Goal: Task Accomplishment & Management: Manage account settings

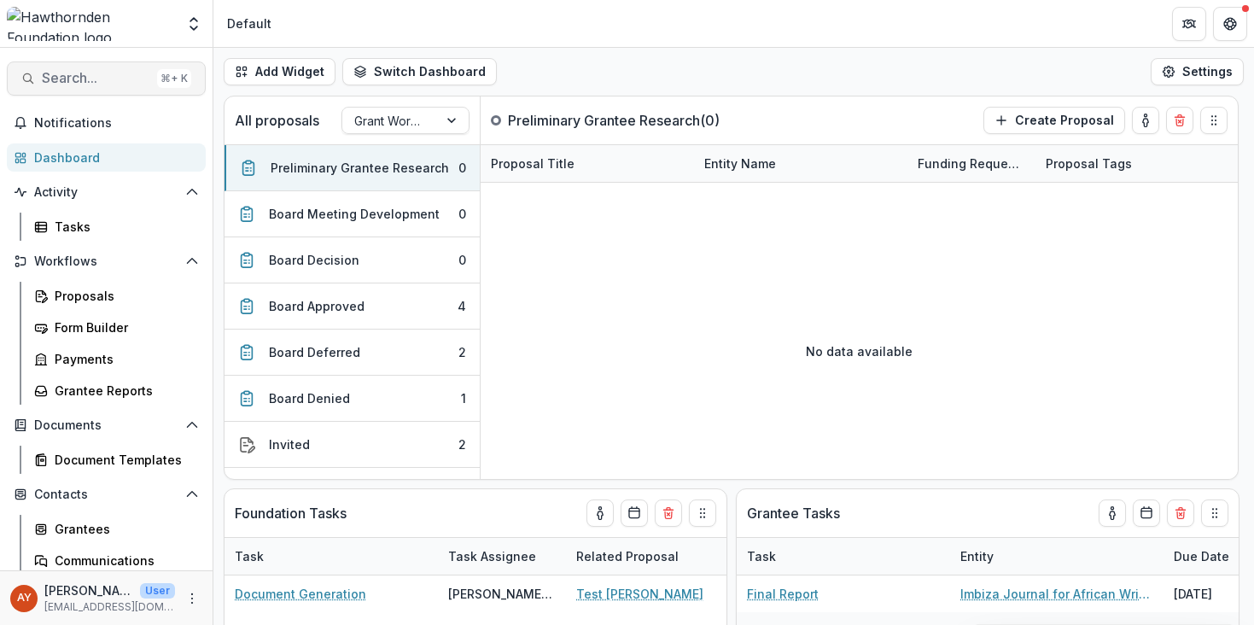
click at [101, 85] on span "Search..." at bounding box center [96, 78] width 108 height 16
click at [100, 84] on span "Search..." at bounding box center [96, 78] width 108 height 16
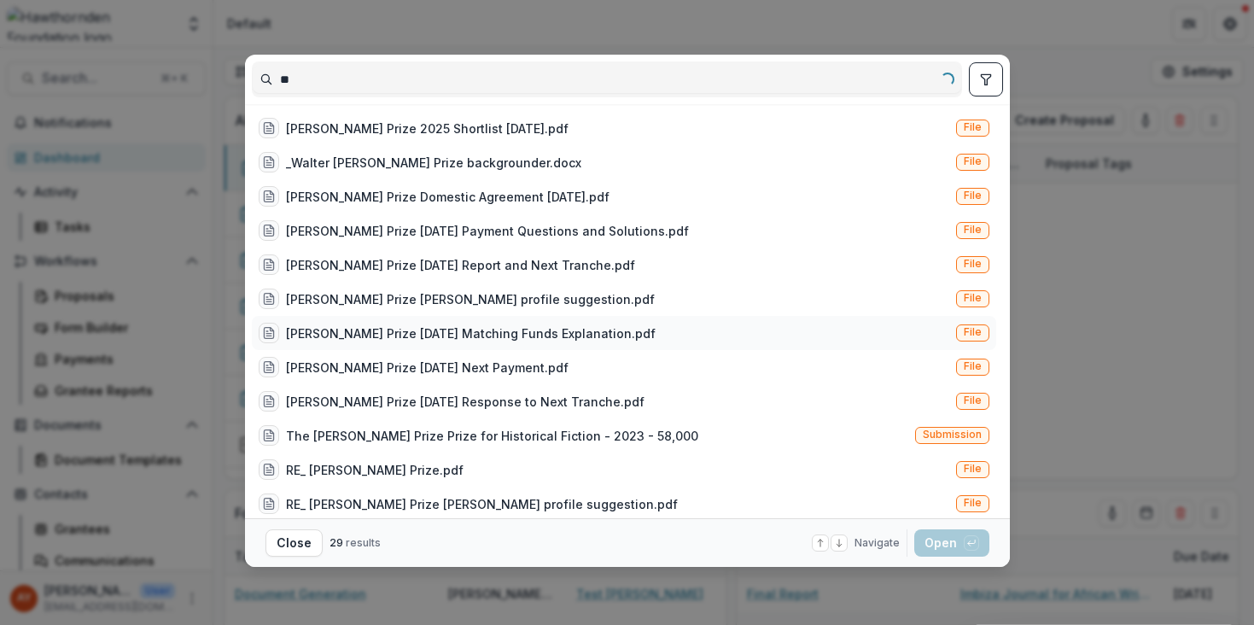
type input "*"
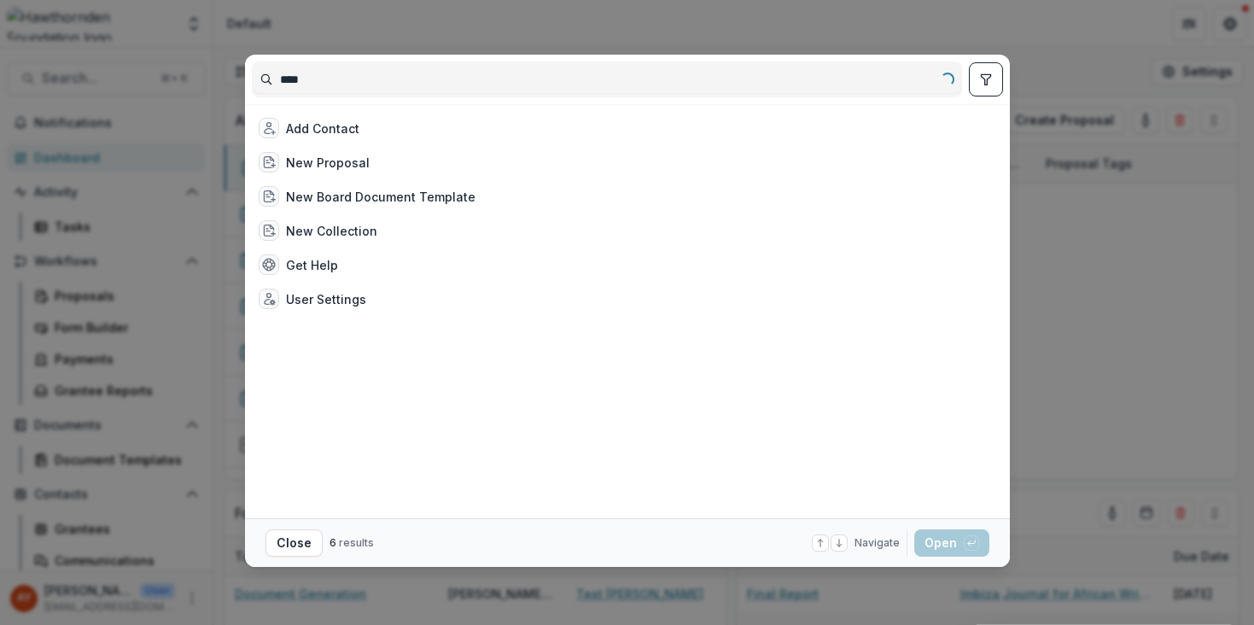
type input "*****"
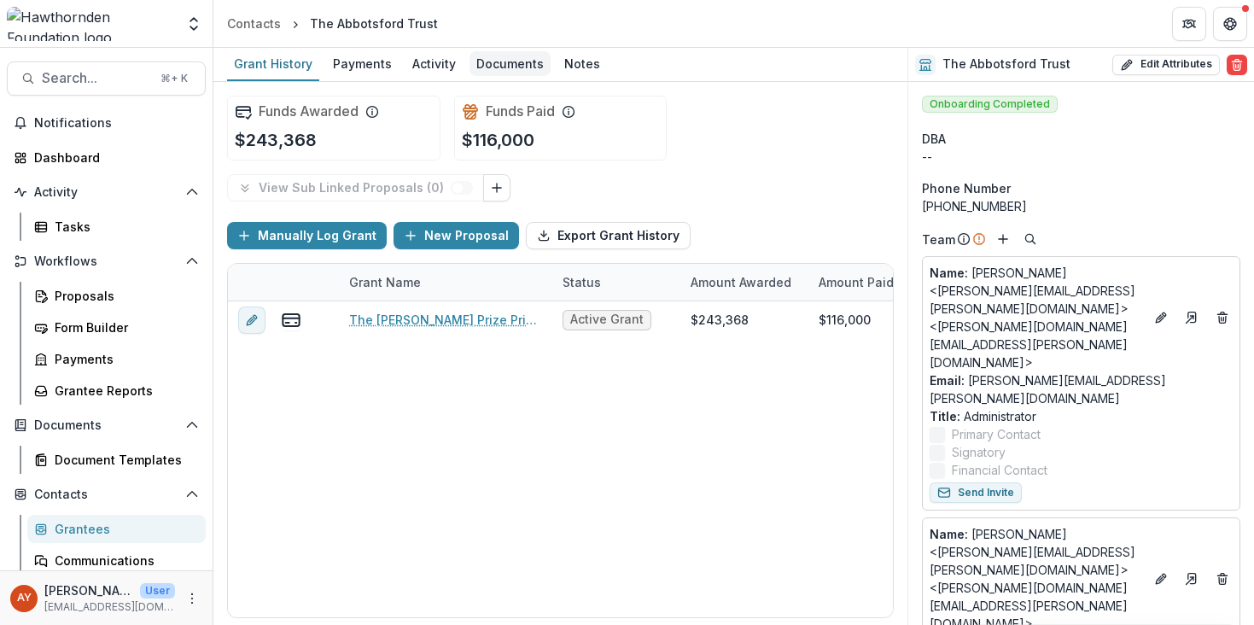
click at [480, 70] on div "Documents" at bounding box center [510, 63] width 81 height 25
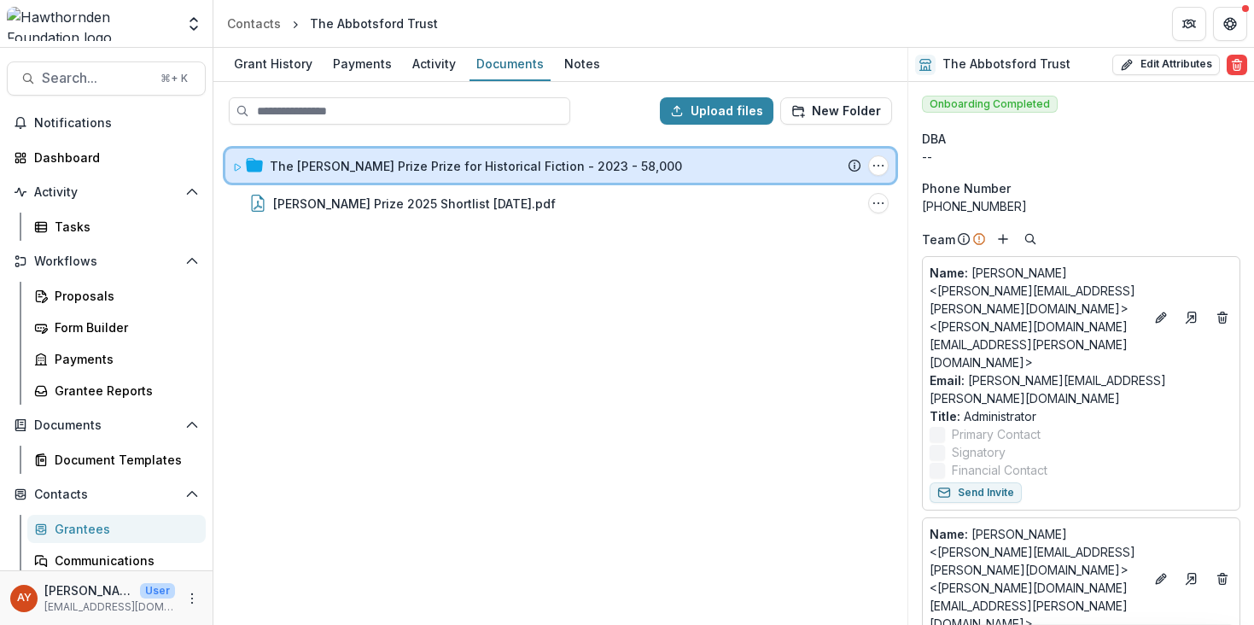
click at [520, 155] on div "The Walter Scott Prize Prize for Historical Fiction - 2023 - 58,000 Submission …" at bounding box center [560, 166] width 670 height 34
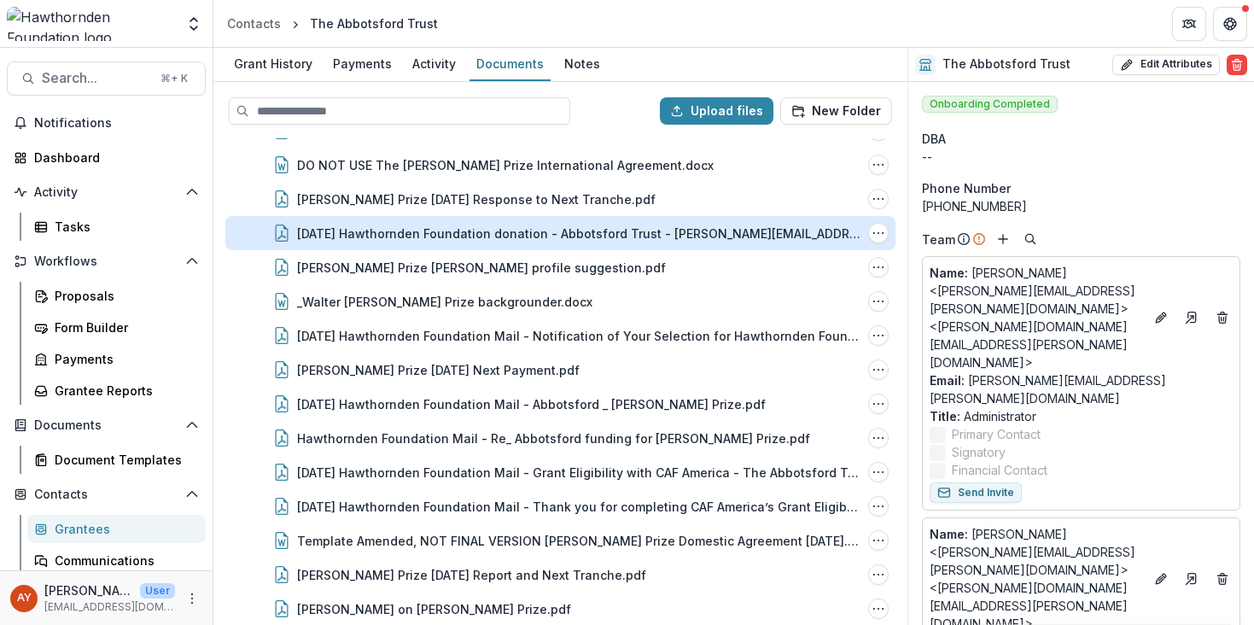
scroll to position [392, 0]
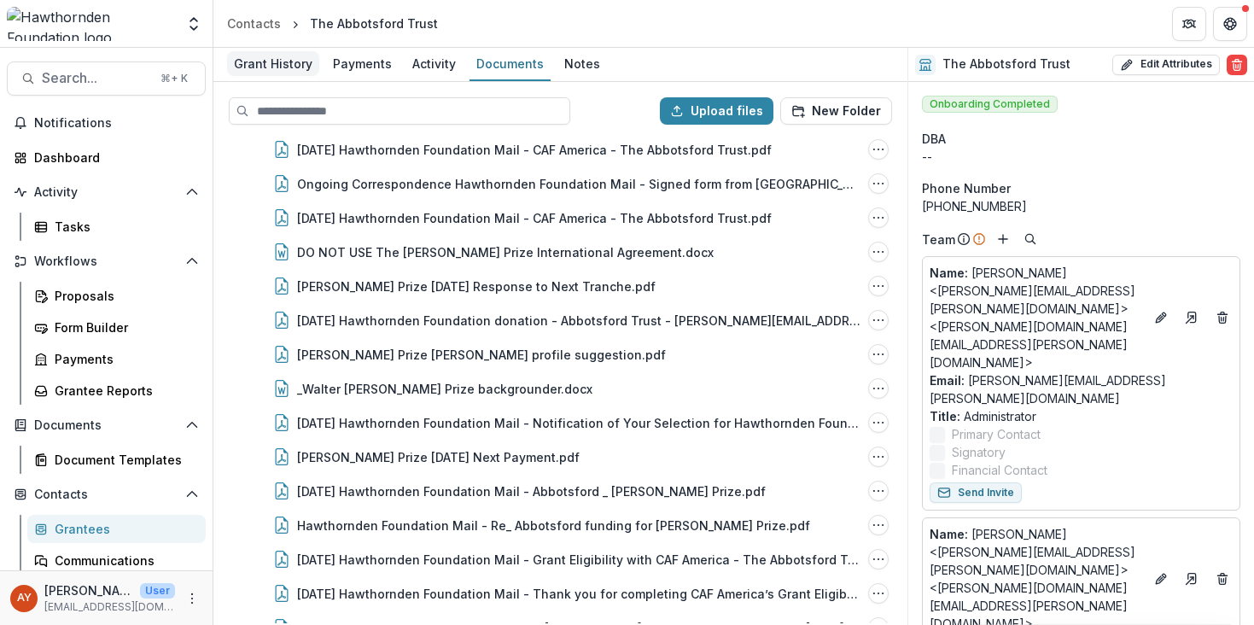
click at [287, 67] on div "Grant History" at bounding box center [273, 63] width 92 height 25
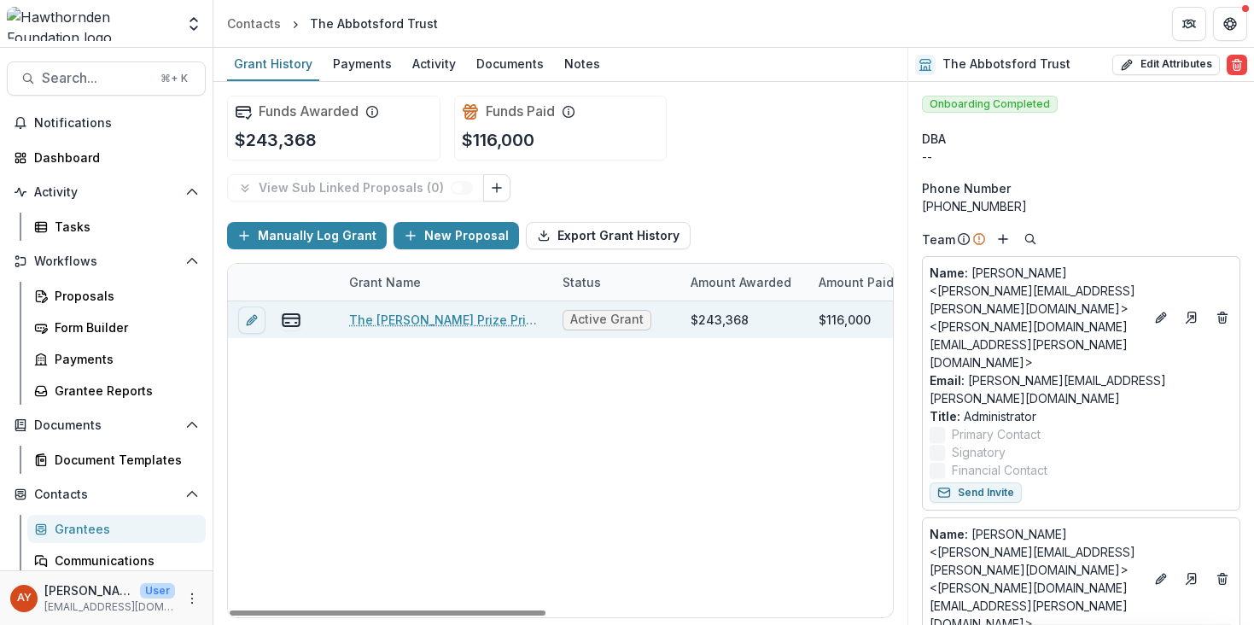
click at [519, 315] on link "The [PERSON_NAME] Prize Prize for Historical Fiction - 2023 - 58,000" at bounding box center [445, 320] width 193 height 18
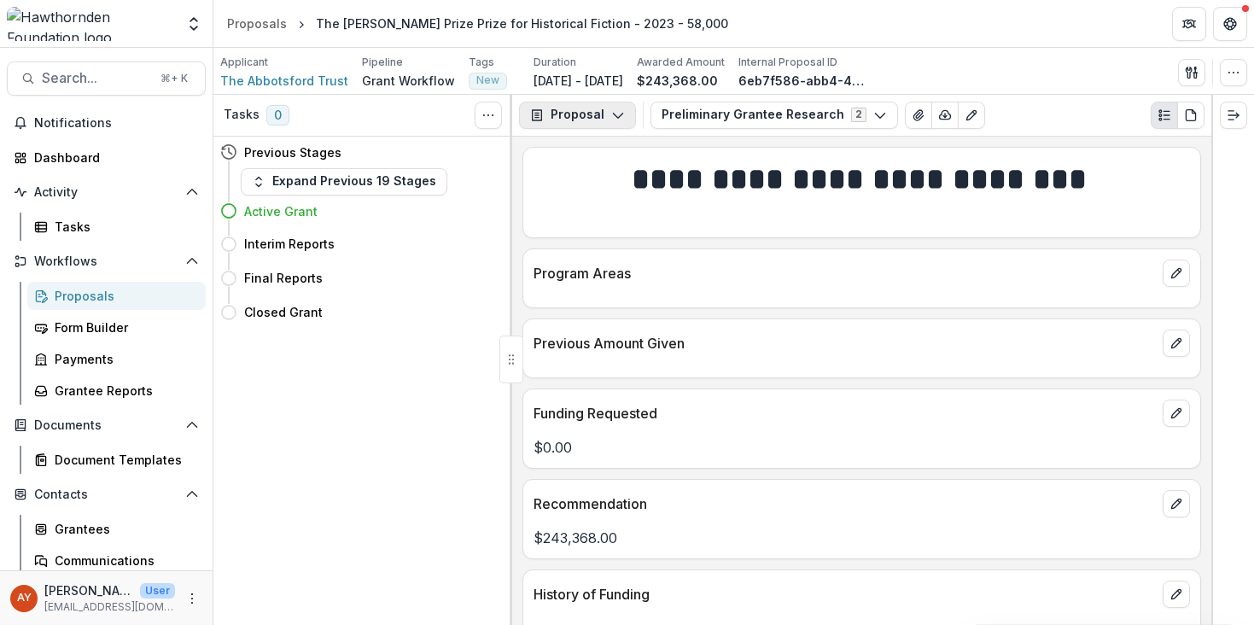
click at [588, 116] on button "Proposal" at bounding box center [577, 115] width 117 height 27
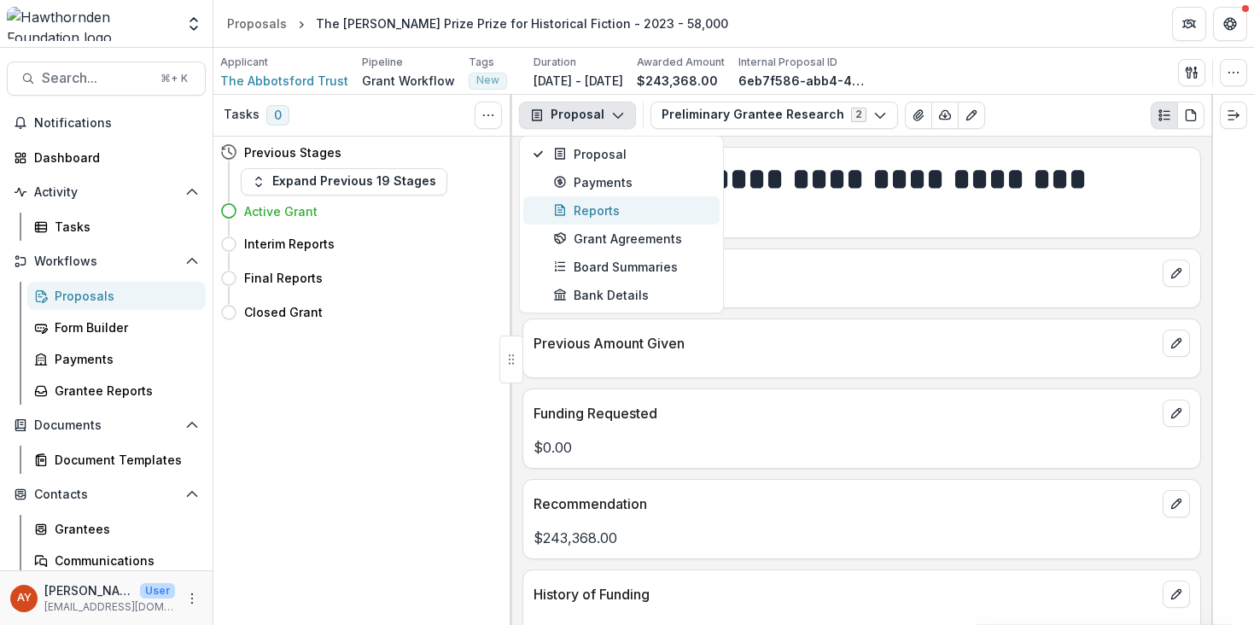
click at [597, 209] on div "Reports" at bounding box center [631, 211] width 156 height 18
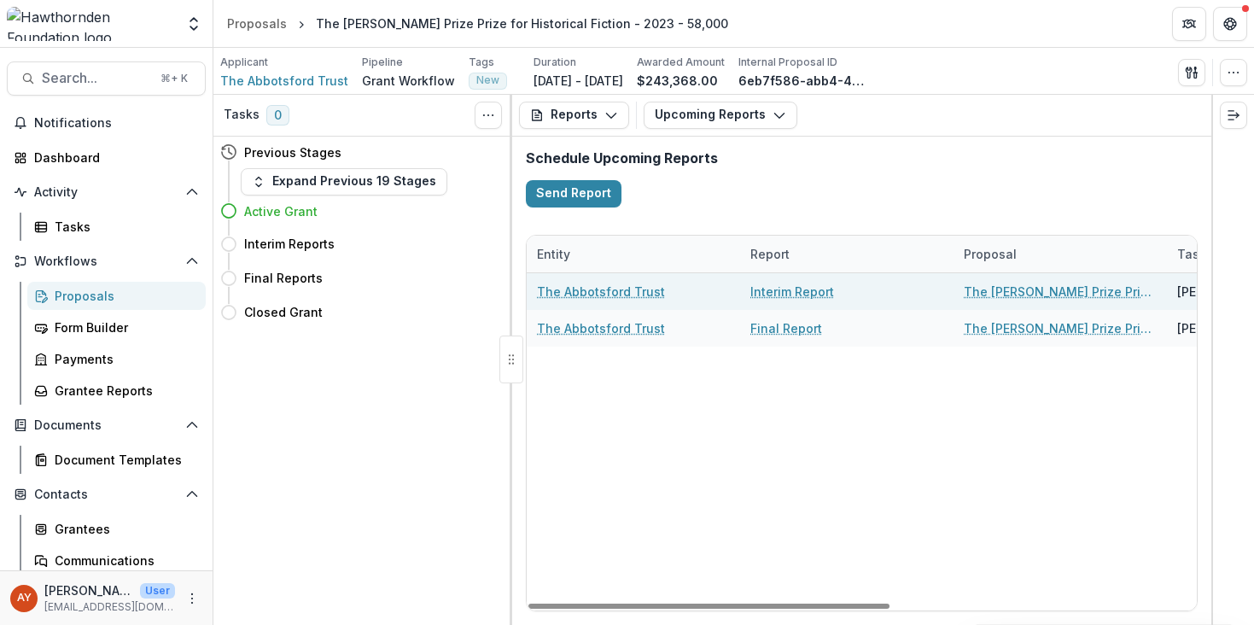
click at [807, 286] on link "Interim Report" at bounding box center [793, 292] width 84 height 18
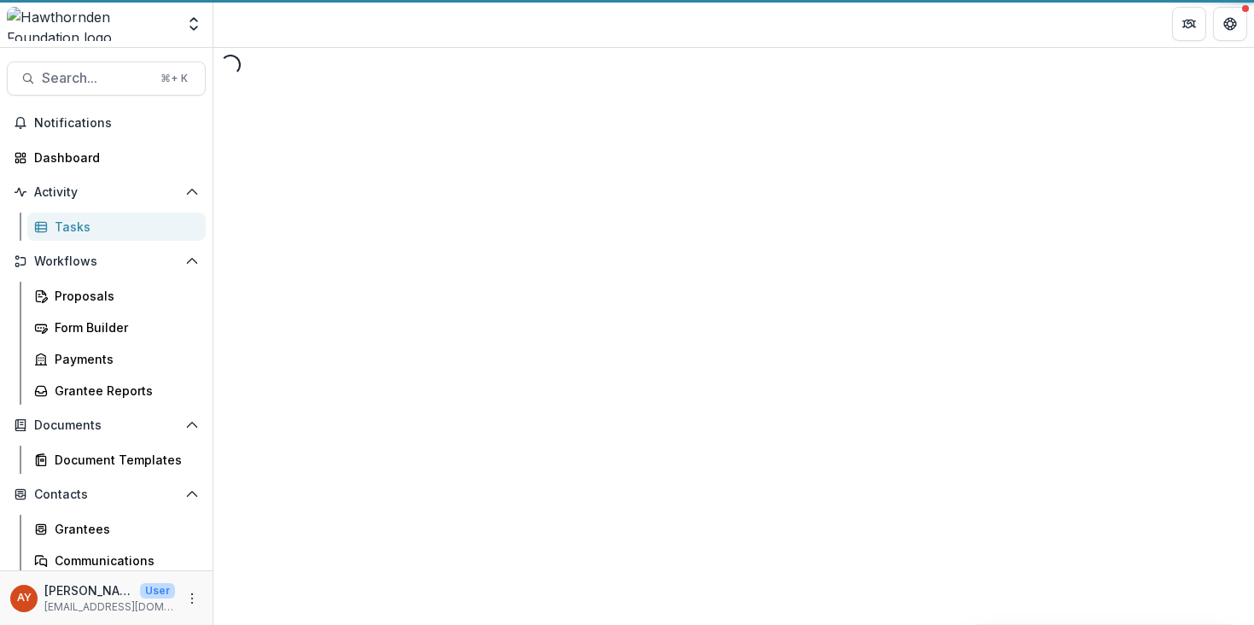
select select "********"
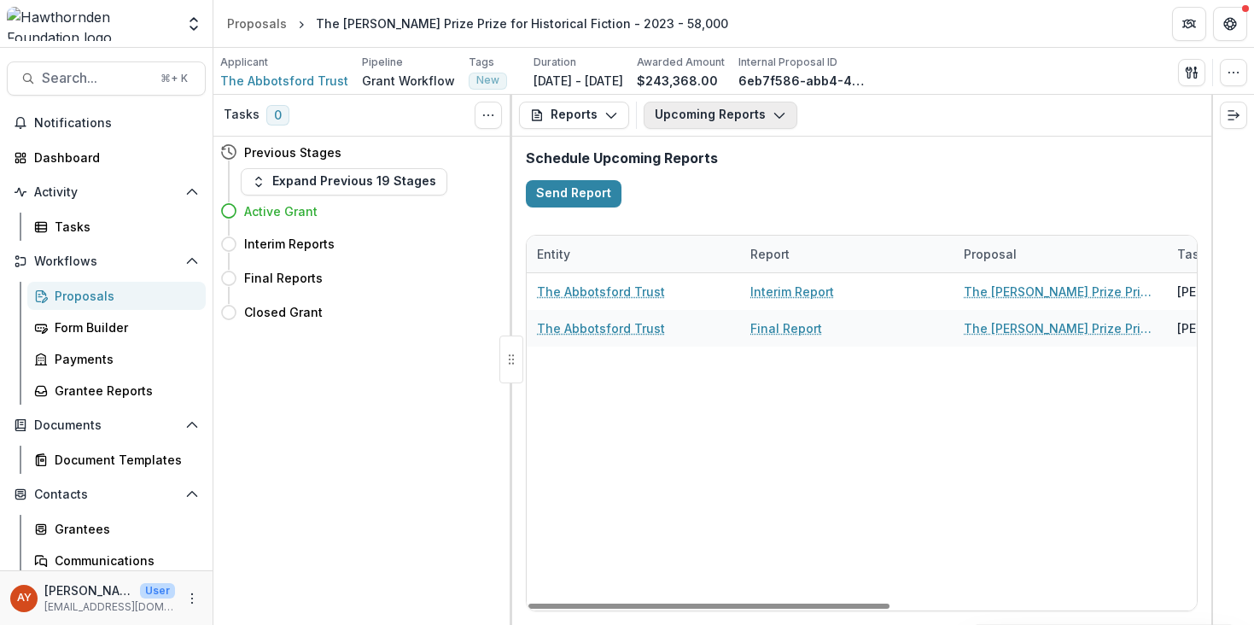
click at [669, 125] on button "Upcoming Reports" at bounding box center [721, 115] width 154 height 27
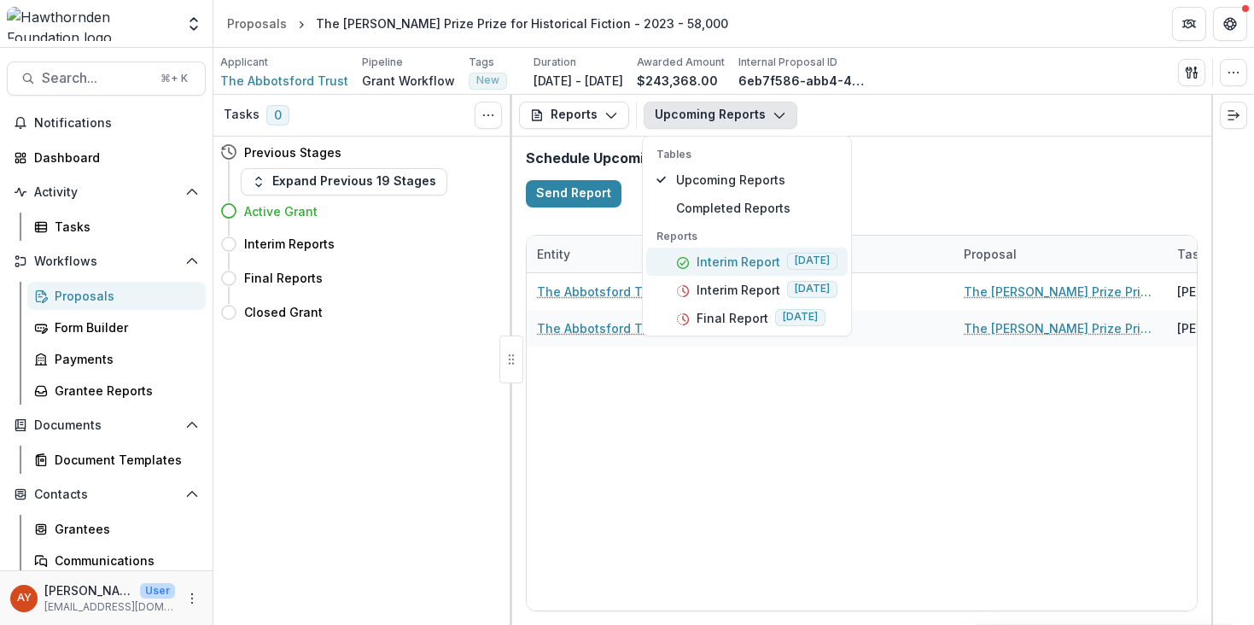
click at [717, 272] on button "Interim Report 2026-08-31" at bounding box center [747, 262] width 202 height 28
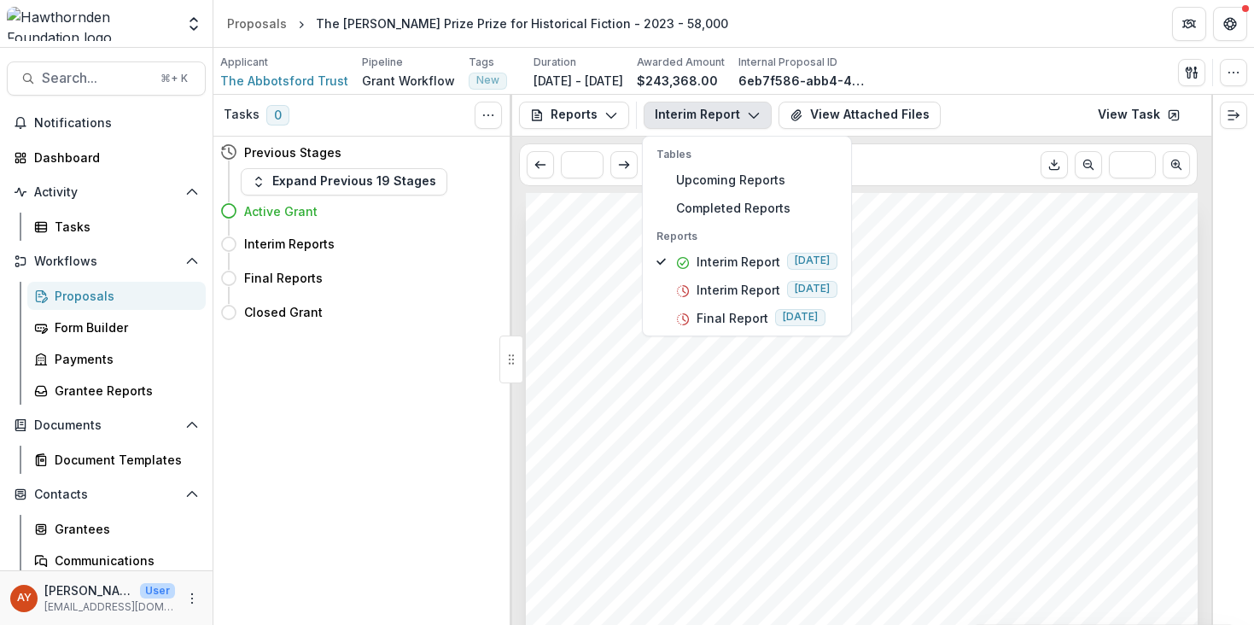
click at [996, 342] on span "outcomes during the reporting period. It is divided into three sections: Basic …" at bounding box center [840, 338] width 546 height 14
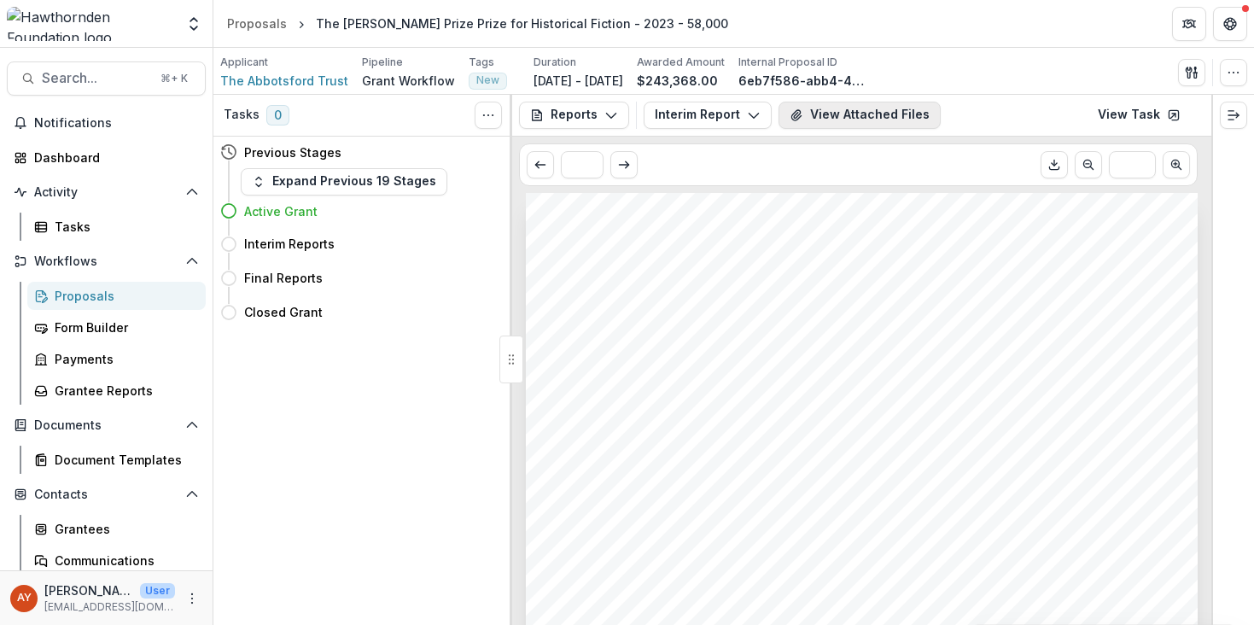
click at [836, 114] on button "View Attached Files" at bounding box center [860, 115] width 162 height 27
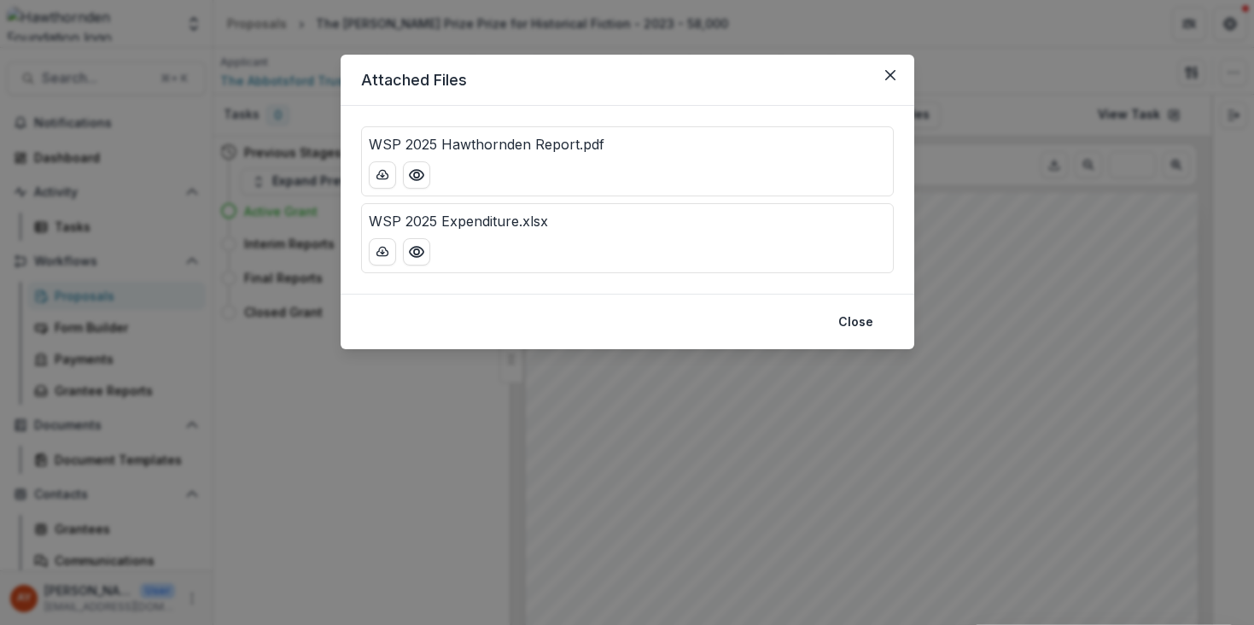
click at [896, 59] on header "Attached Files" at bounding box center [628, 80] width 574 height 51
click at [893, 73] on icon "Close" at bounding box center [891, 75] width 10 height 10
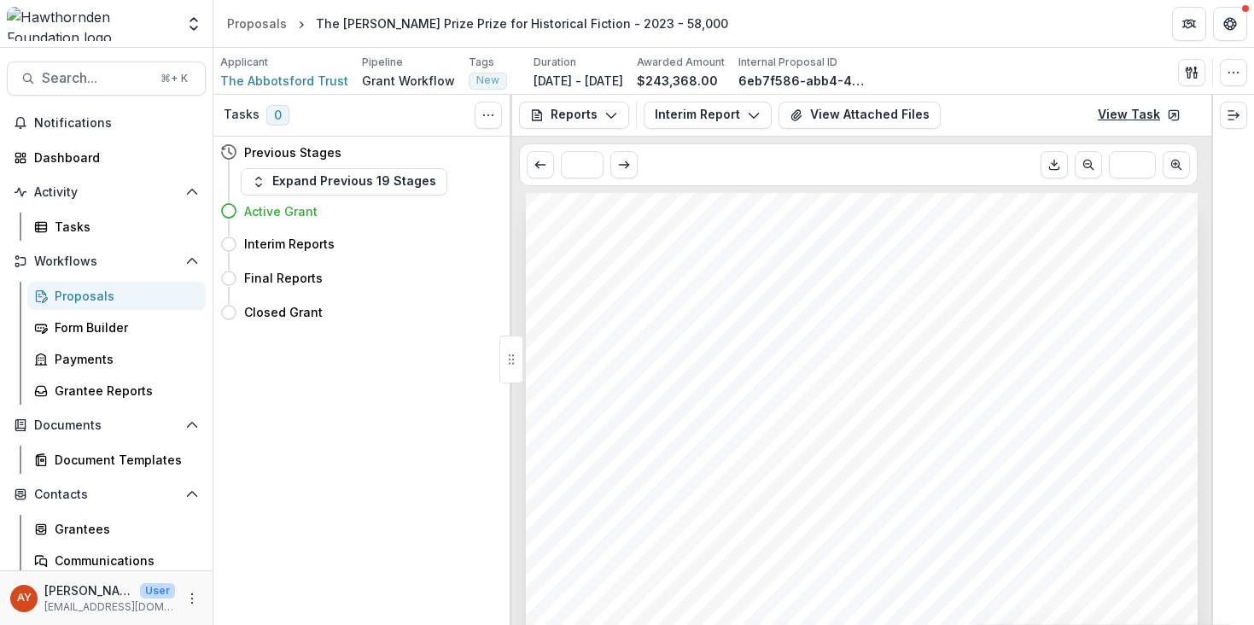
click at [1135, 121] on link "View Task" at bounding box center [1139, 115] width 103 height 27
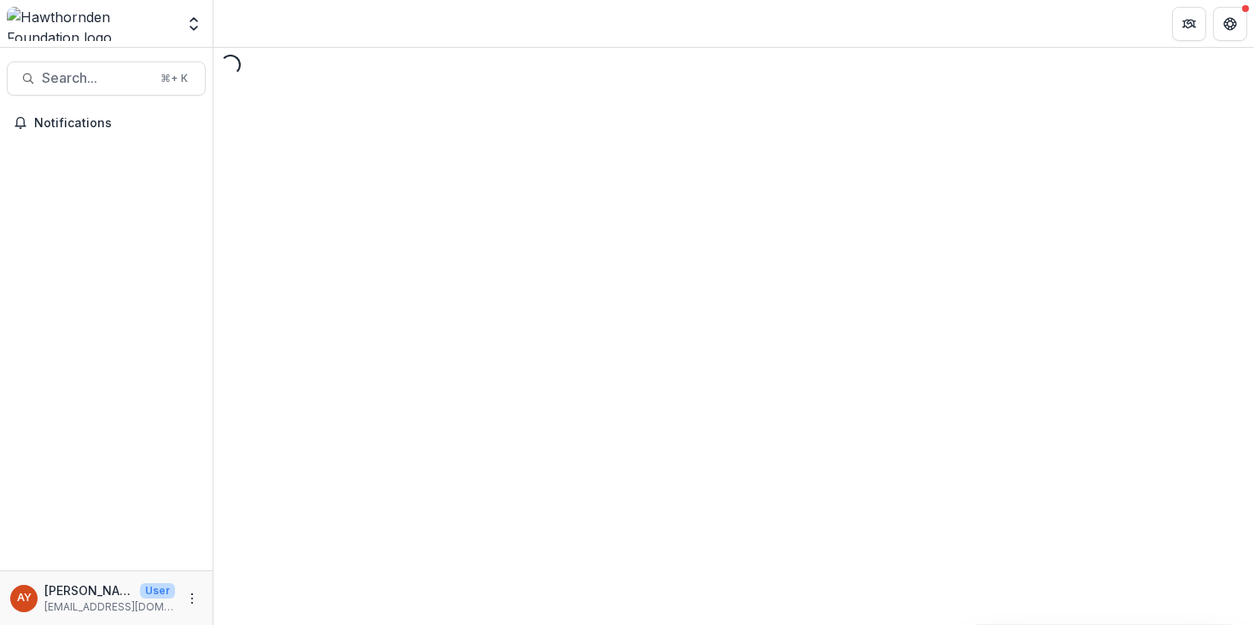
select select "********"
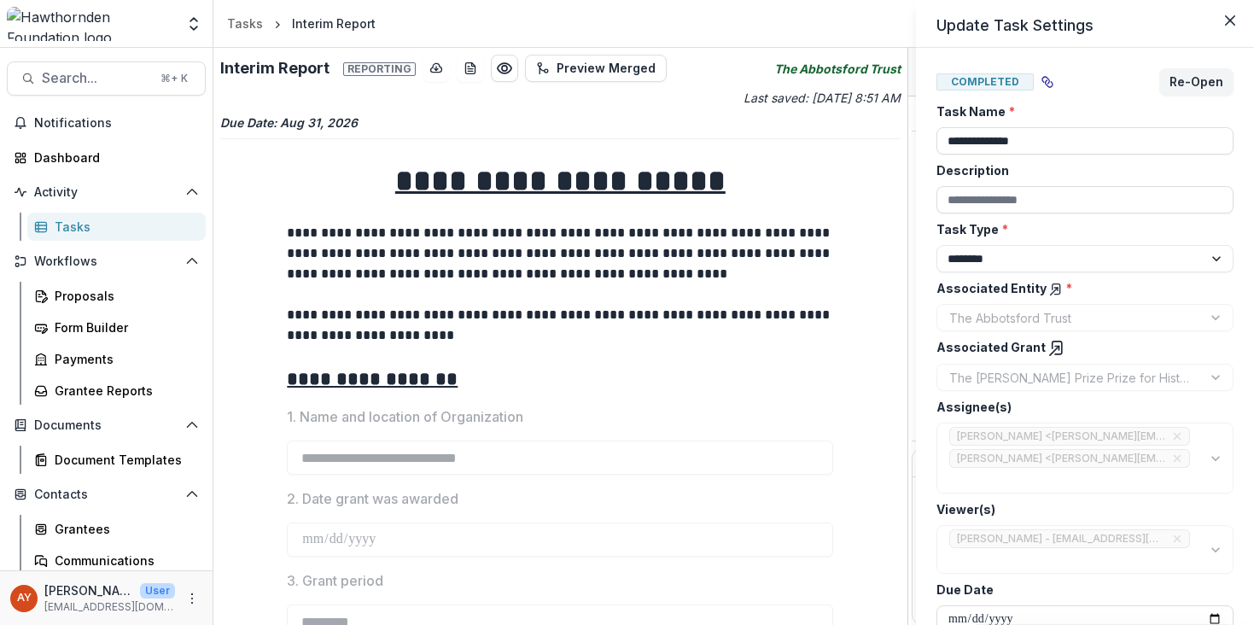
click at [460, 70] on div "**********" at bounding box center [627, 312] width 1254 height 625
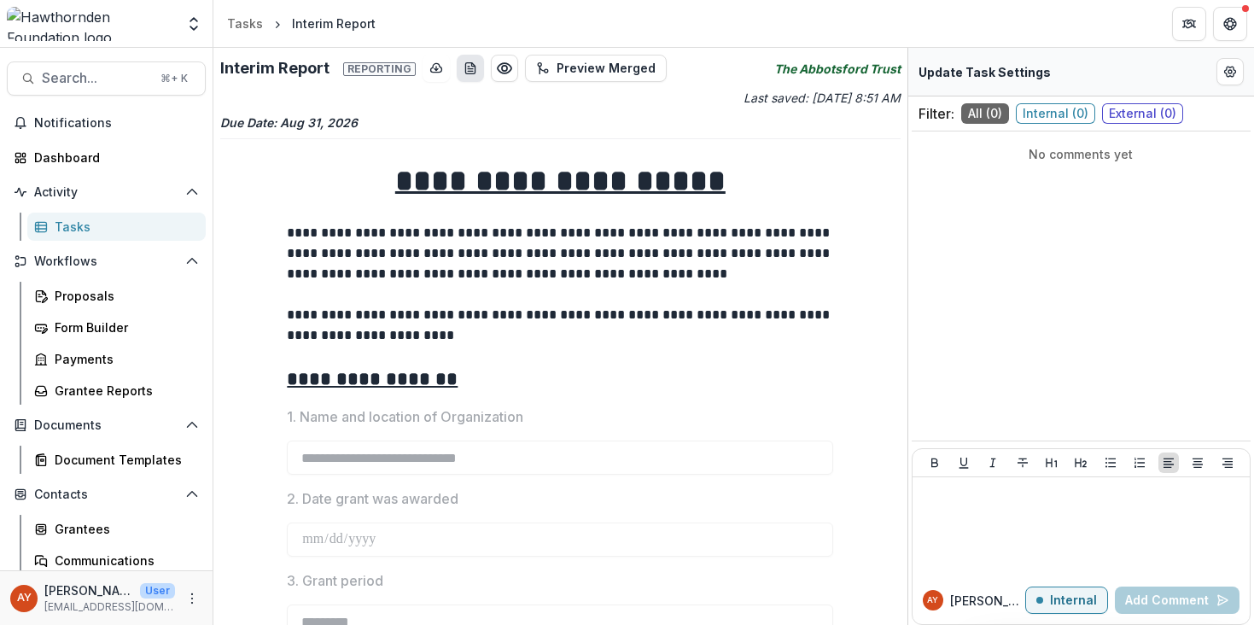
click at [464, 71] on icon "download-word-button" at bounding box center [471, 68] width 14 height 14
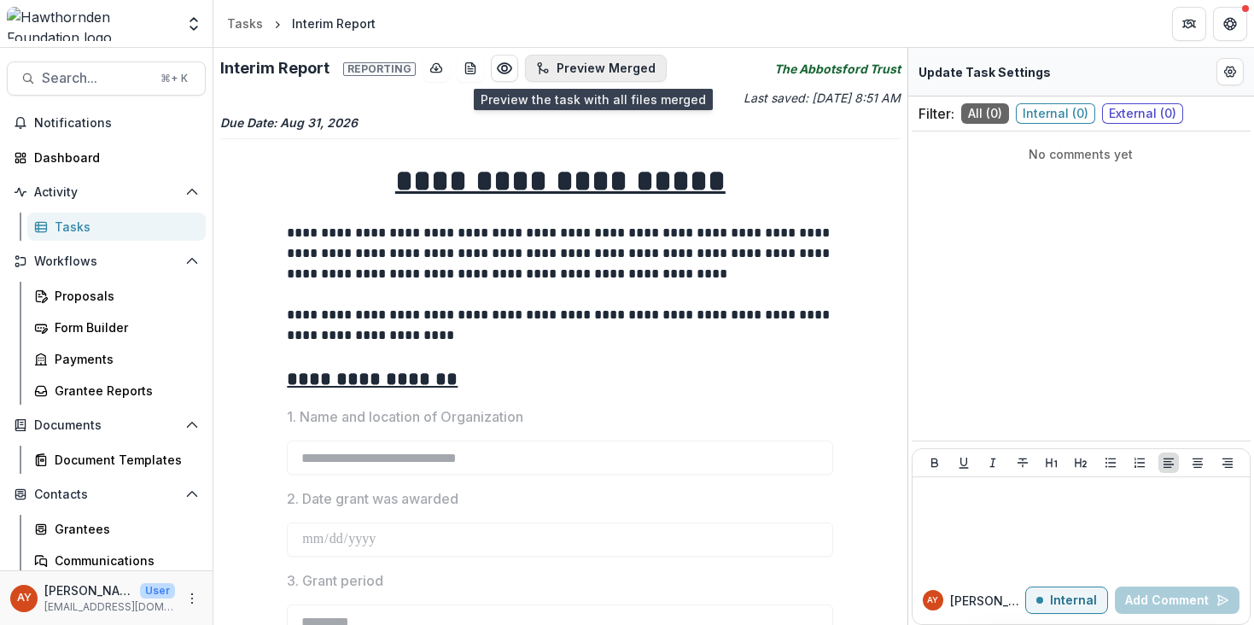
click at [581, 67] on button "Preview Merged" at bounding box center [596, 68] width 142 height 27
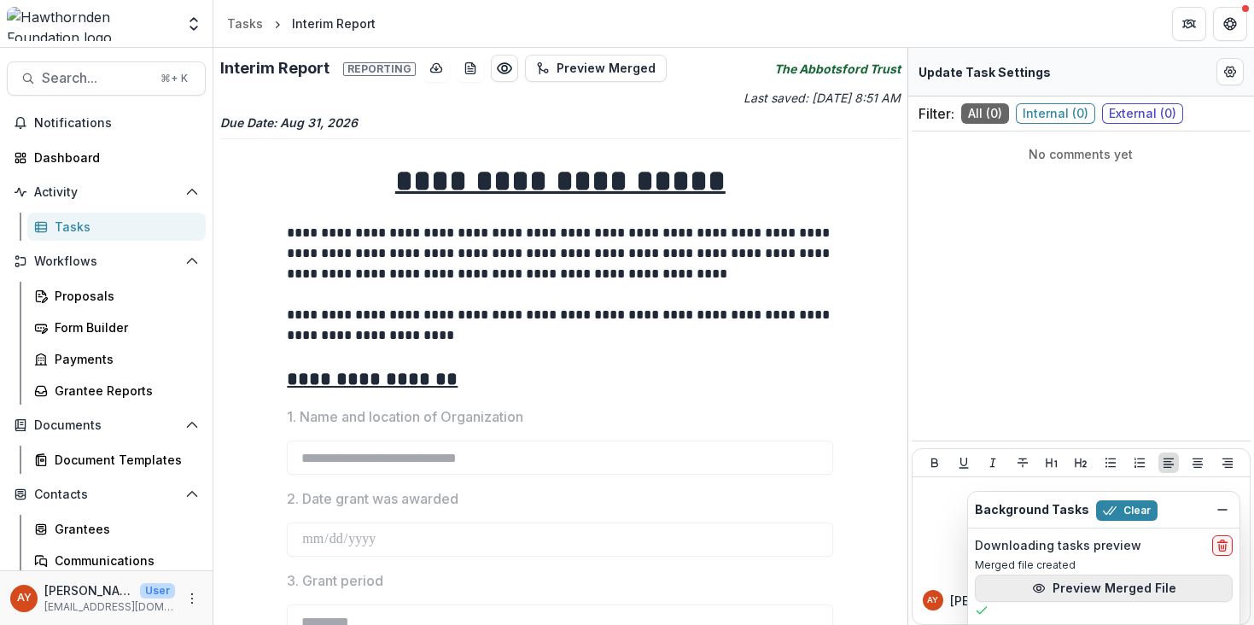
click at [1100, 592] on button "Preview Merged File" at bounding box center [1104, 588] width 258 height 27
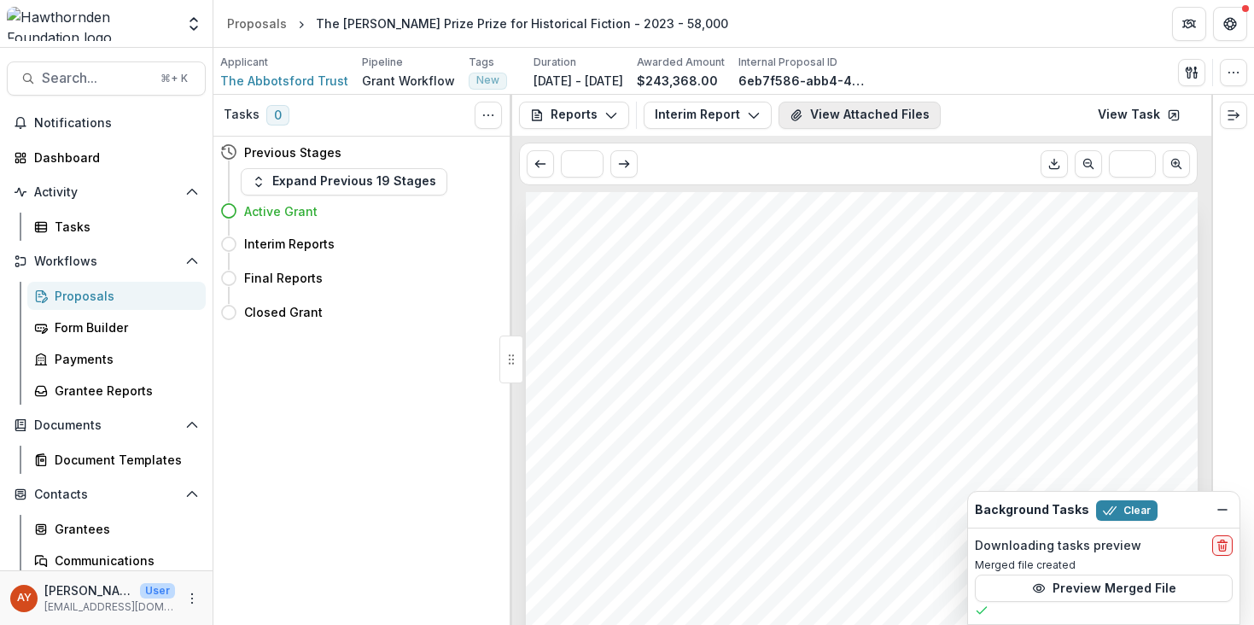
click at [808, 121] on button "View Attached Files" at bounding box center [860, 115] width 162 height 27
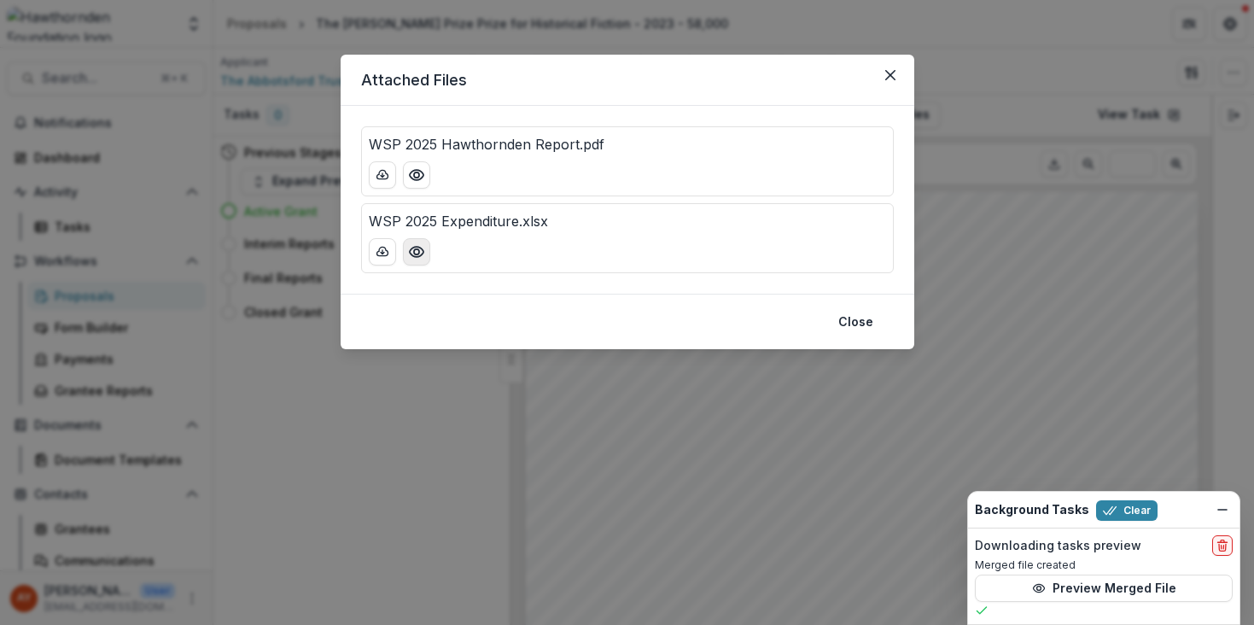
click at [412, 248] on icon "Preview WSP 2025 Expenditure.xlsx" at bounding box center [416, 252] width 14 height 10
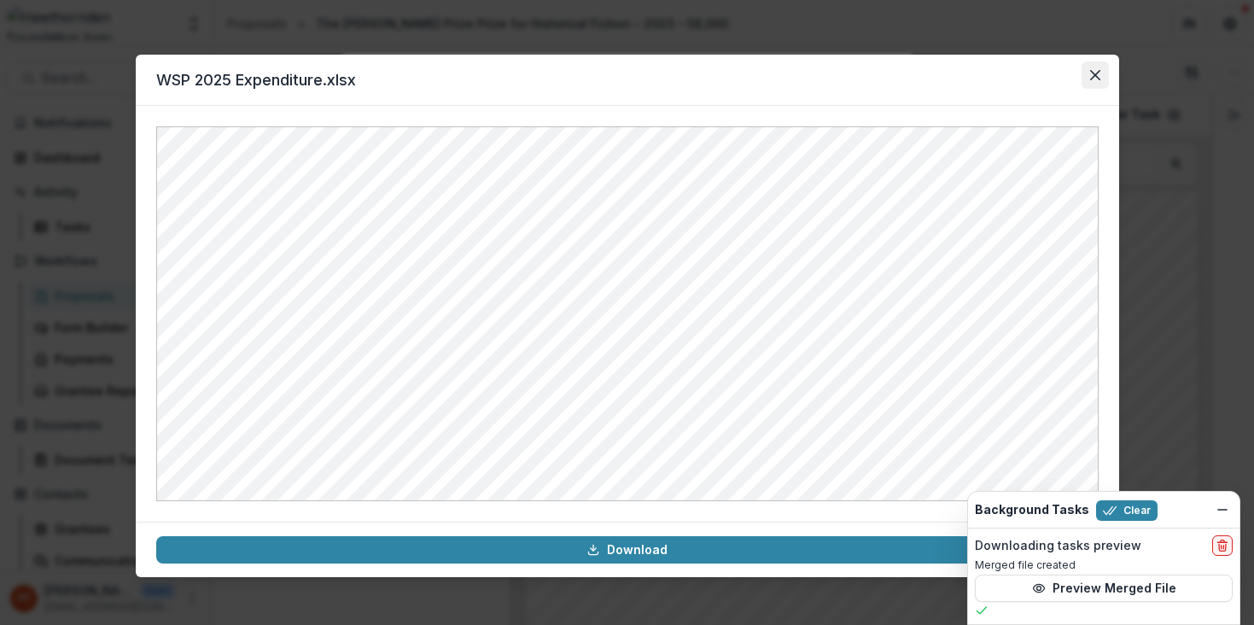
click at [1096, 73] on icon "Close" at bounding box center [1095, 75] width 10 height 10
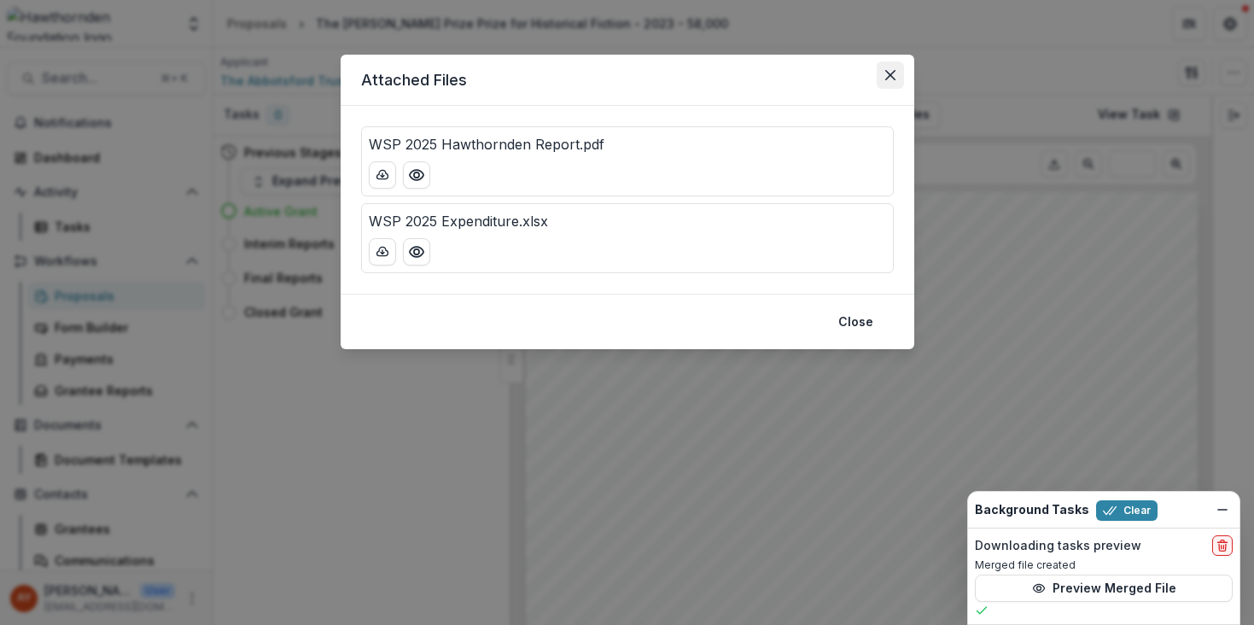
click at [887, 77] on icon "Close" at bounding box center [890, 75] width 10 height 10
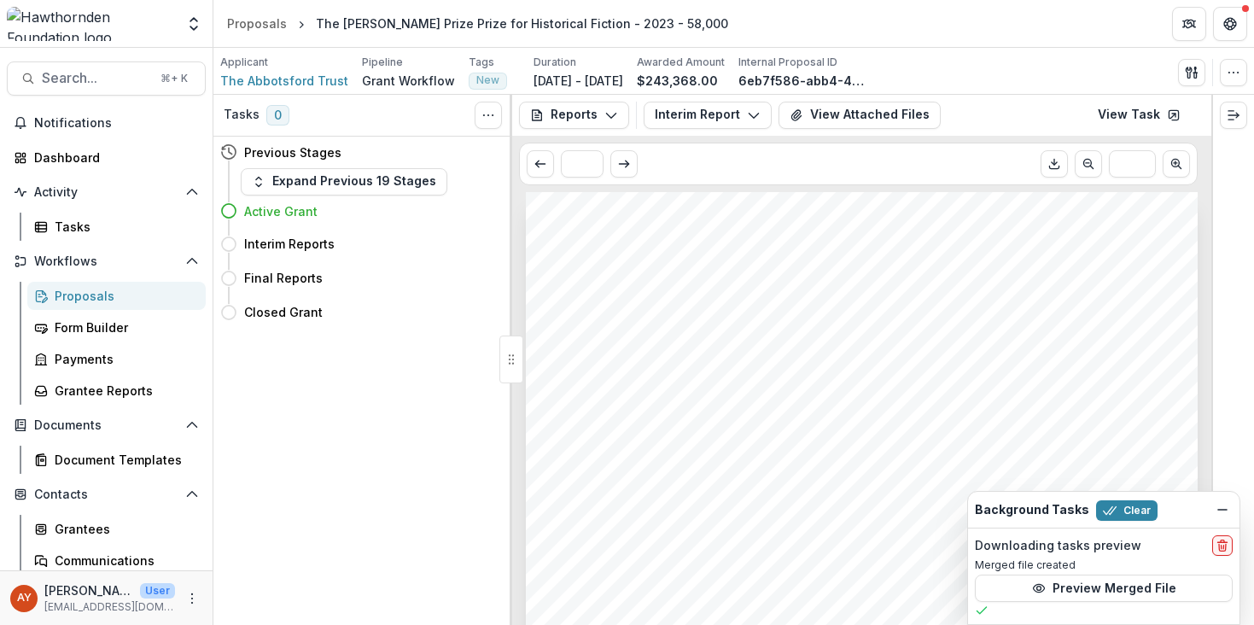
click at [117, 305] on link "Proposals" at bounding box center [116, 296] width 178 height 28
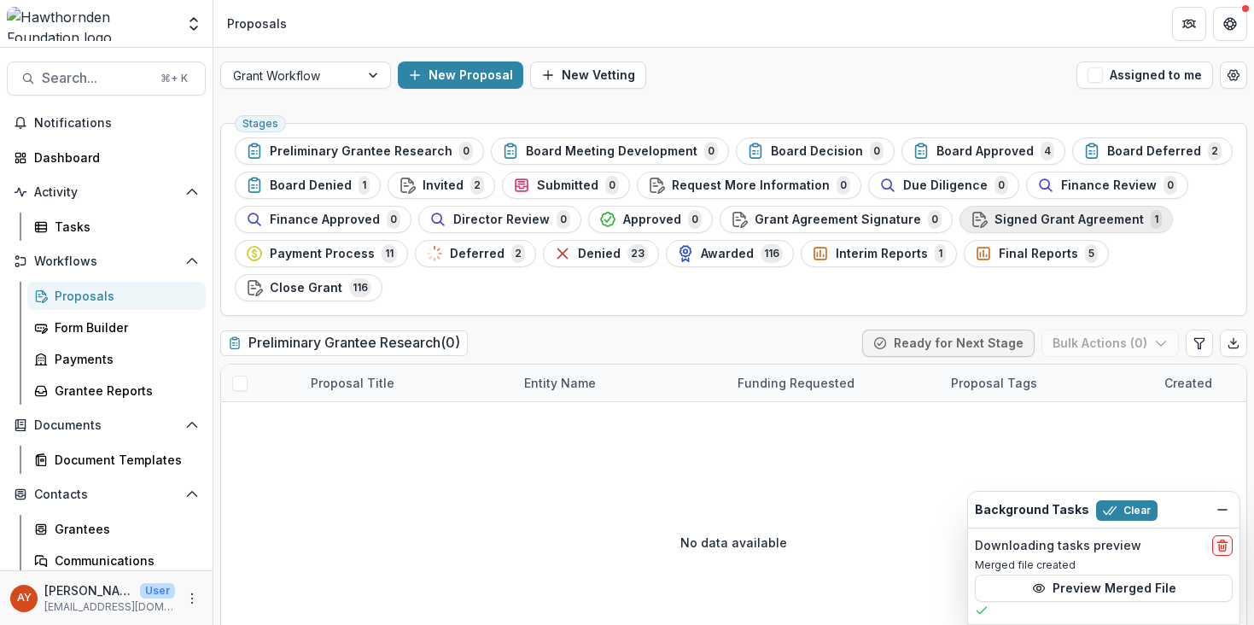
click at [1059, 231] on button "Signed Grant Agreement 1" at bounding box center [1066, 219] width 213 height 27
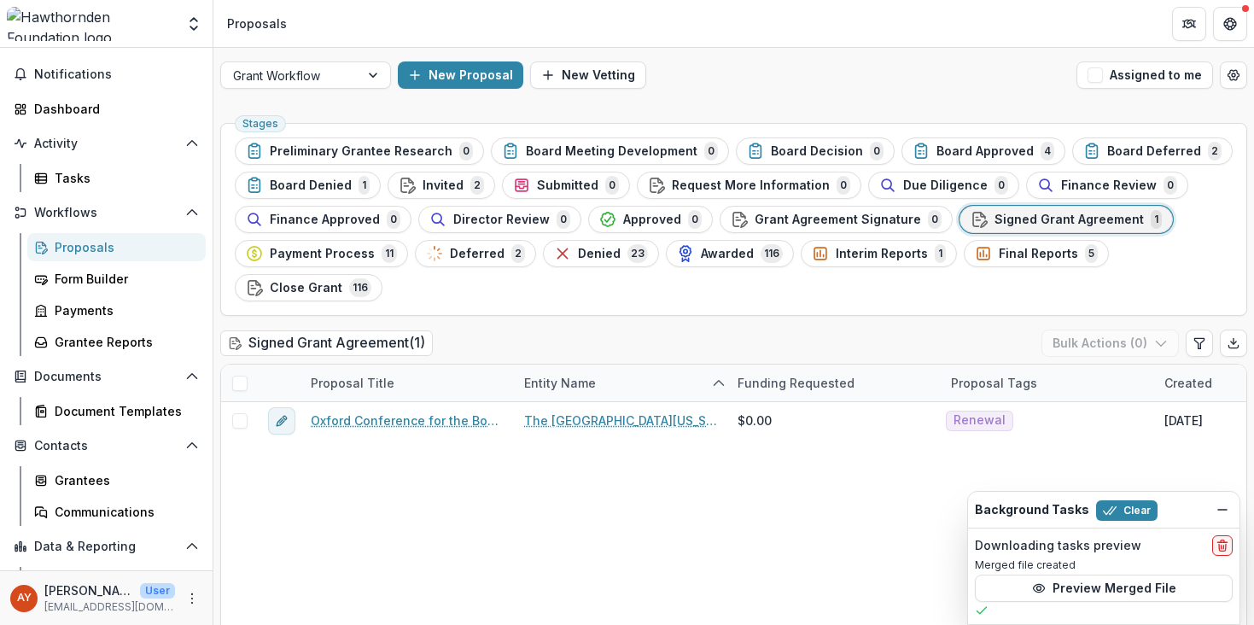
scroll to position [105, 0]
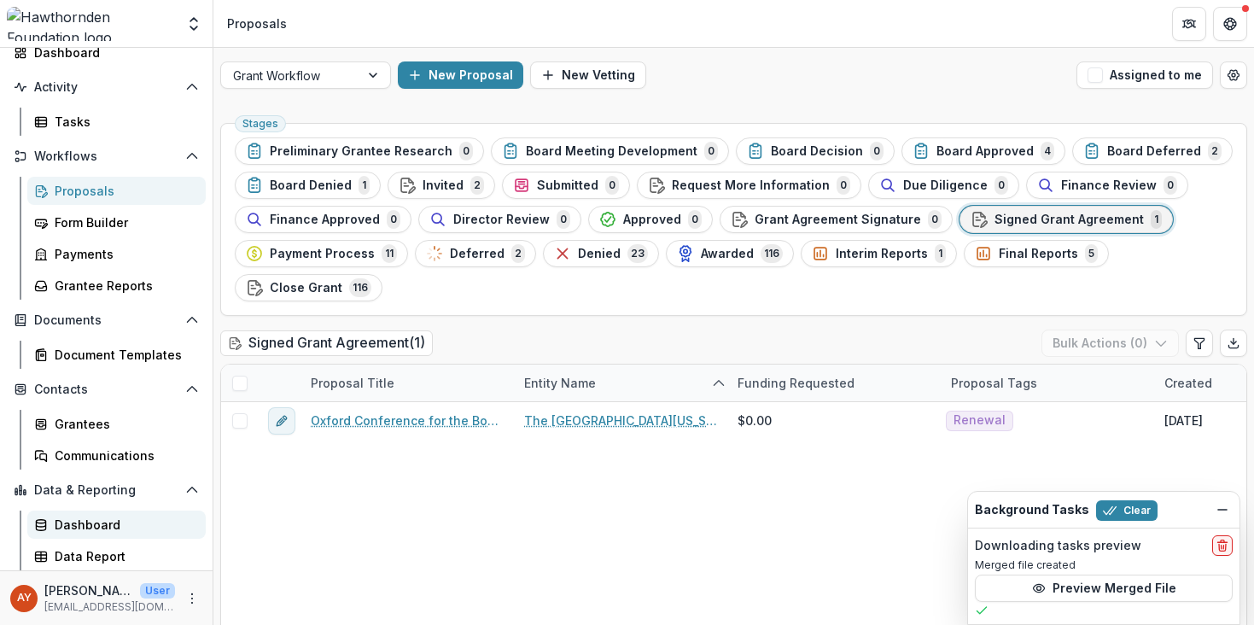
click at [128, 524] on div "Dashboard" at bounding box center [123, 525] width 137 height 18
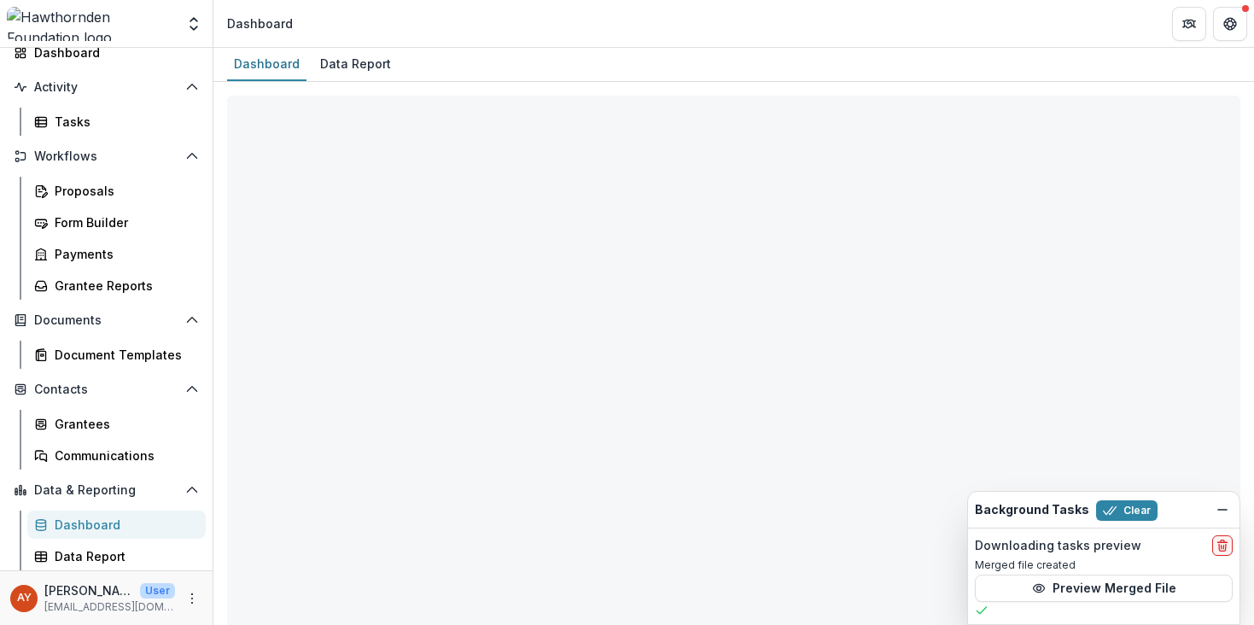
select select "**********"
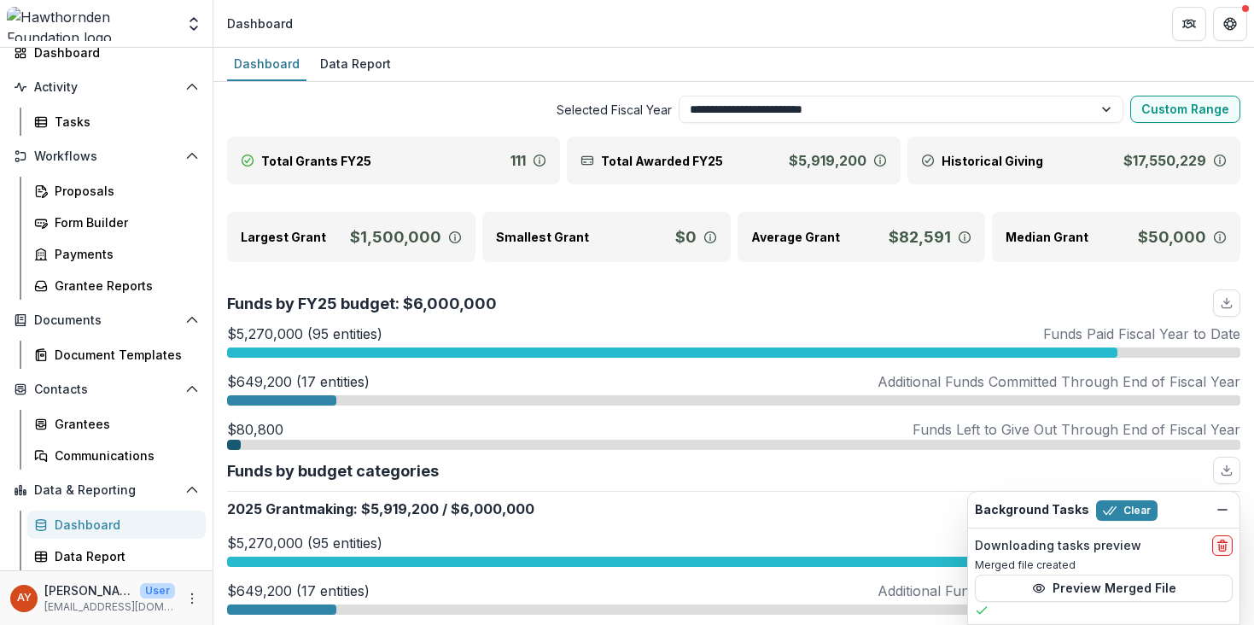
click at [1115, 499] on span "Clear" at bounding box center [1126, 510] width 61 height 22
click at [1118, 509] on button "Clear" at bounding box center [1126, 510] width 61 height 20
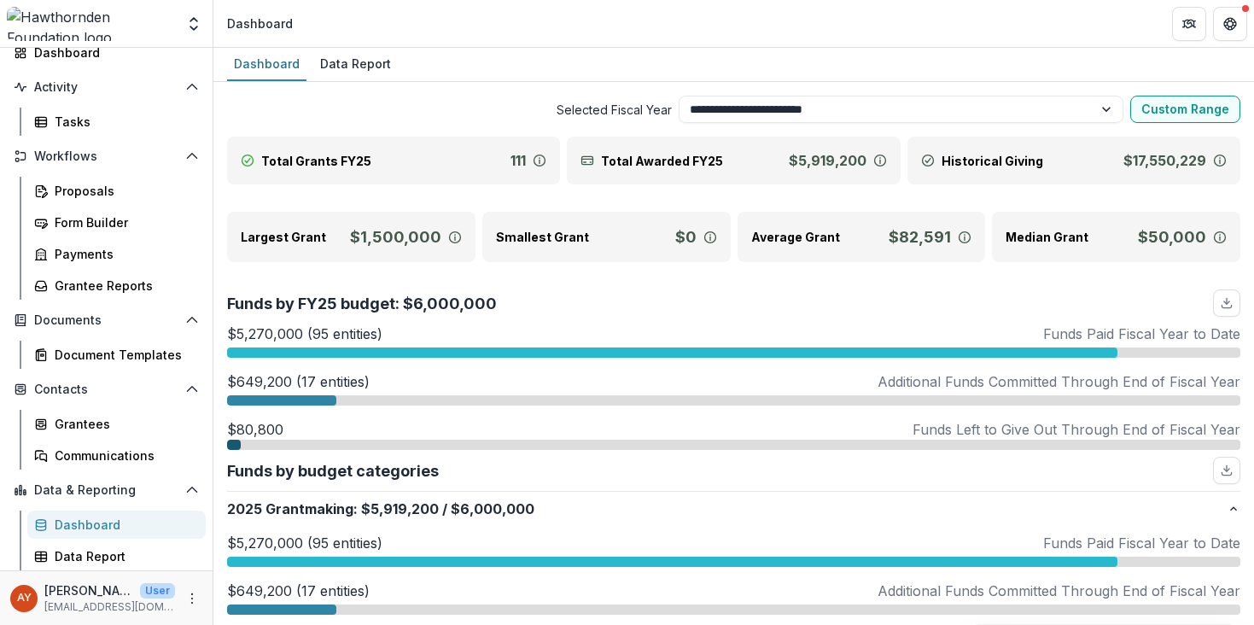
scroll to position [3, 0]
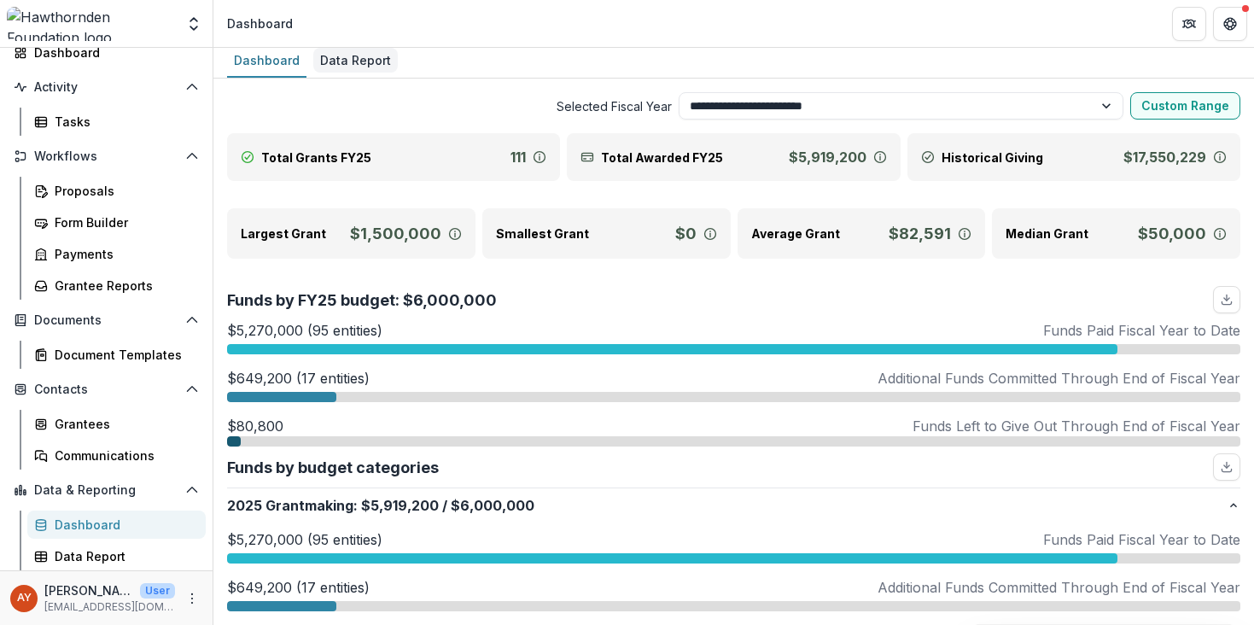
click at [351, 55] on div "Data Report" at bounding box center [355, 60] width 85 height 25
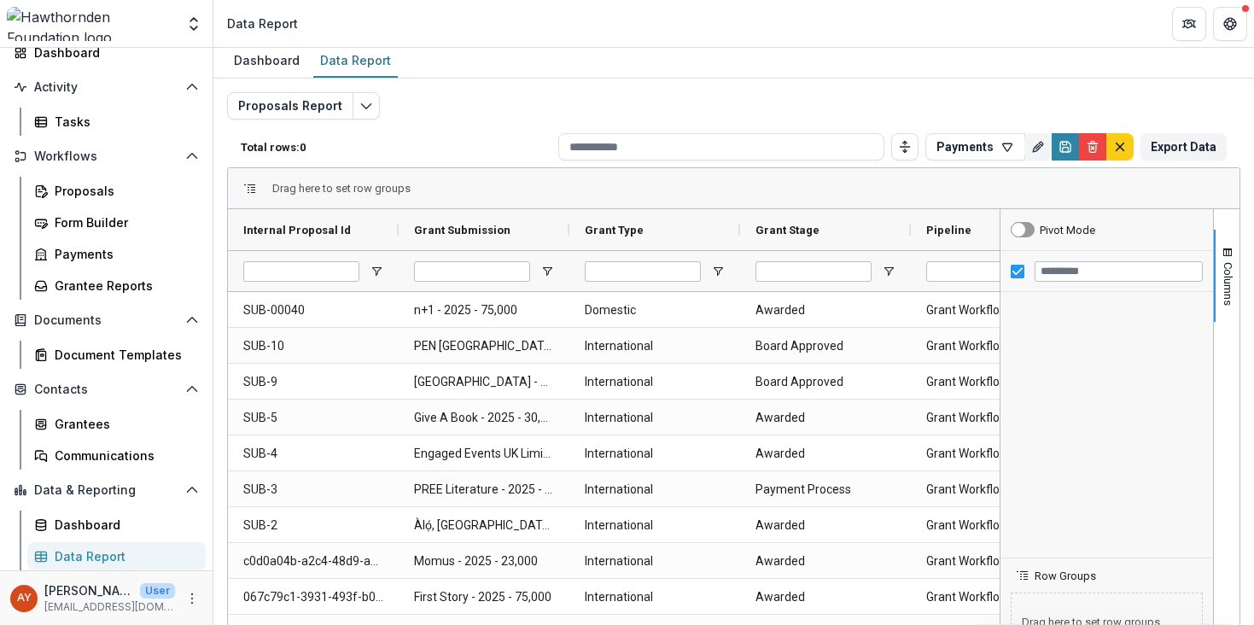
type input "****"
type input "**********"
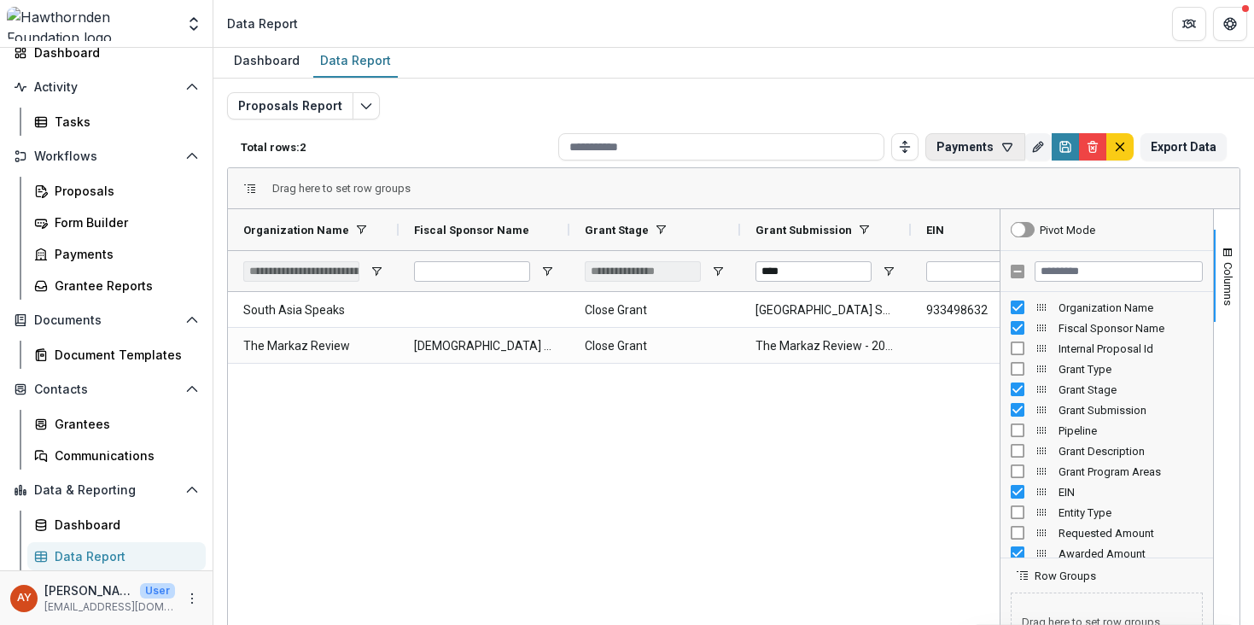
click at [979, 155] on button "Payments" at bounding box center [976, 146] width 100 height 27
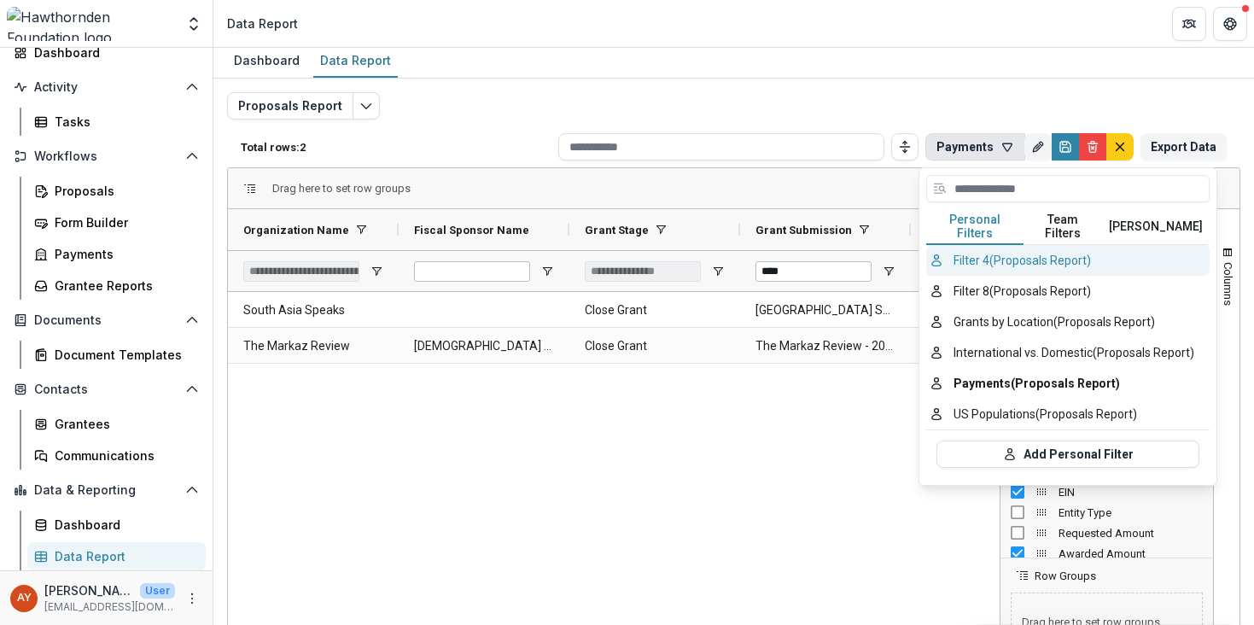
click at [1147, 245] on button "Filter 4 (Proposals Report)" at bounding box center [1069, 260] width 284 height 31
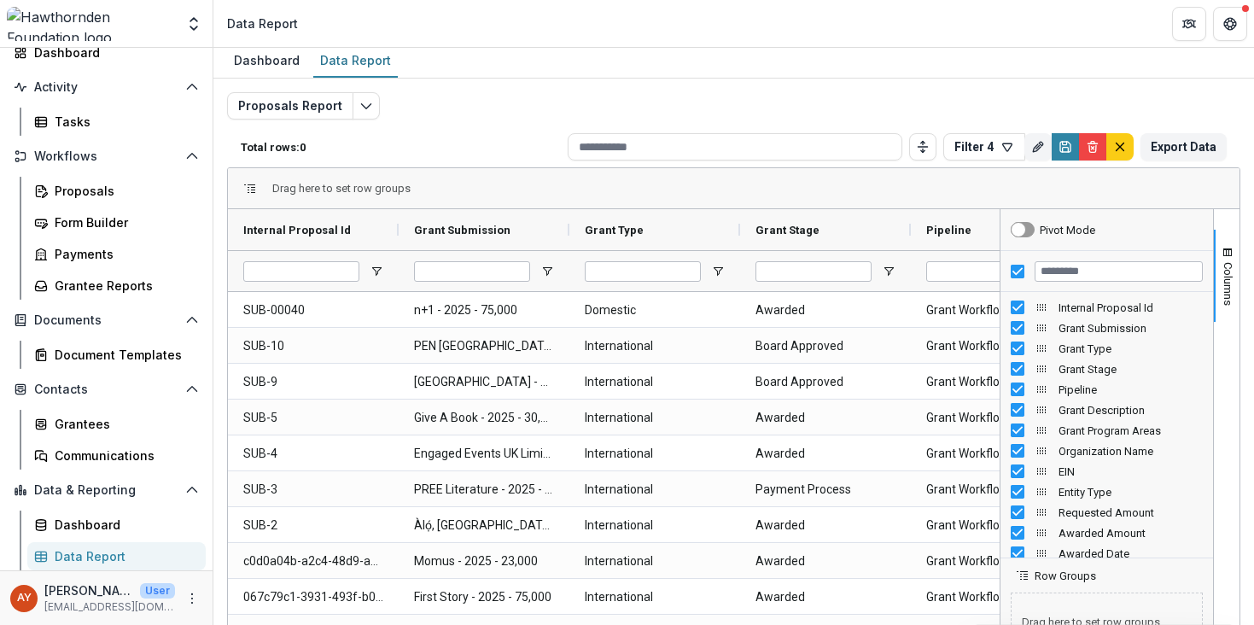
type input "******"
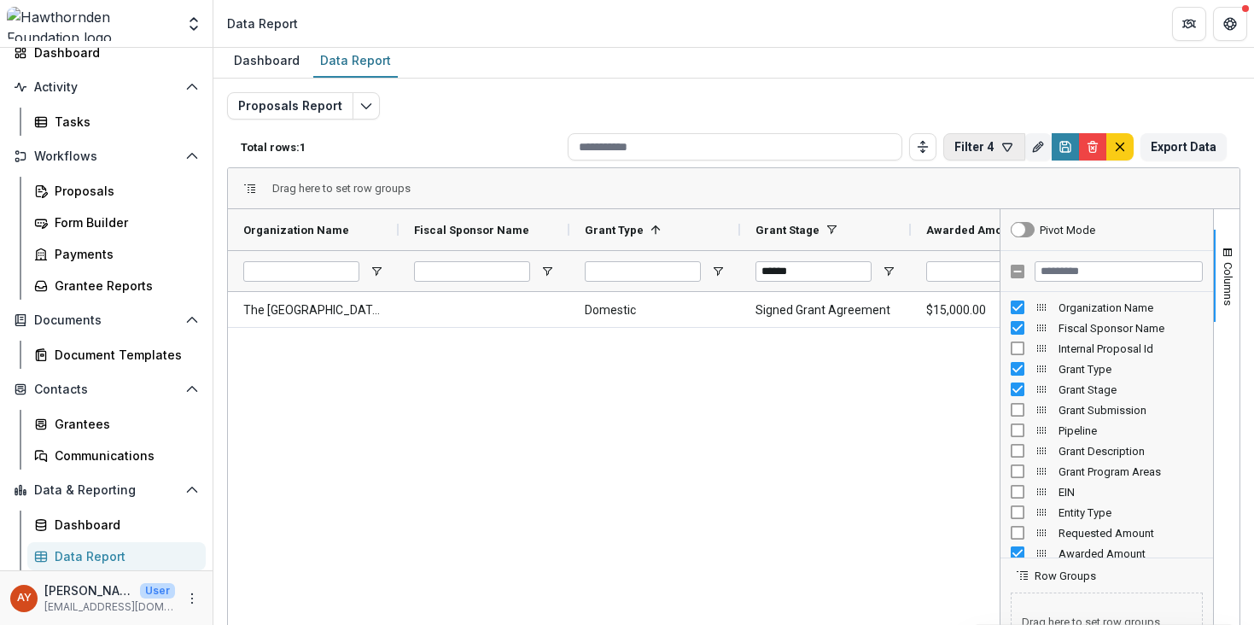
click at [963, 148] on button "Filter 4" at bounding box center [985, 146] width 82 height 27
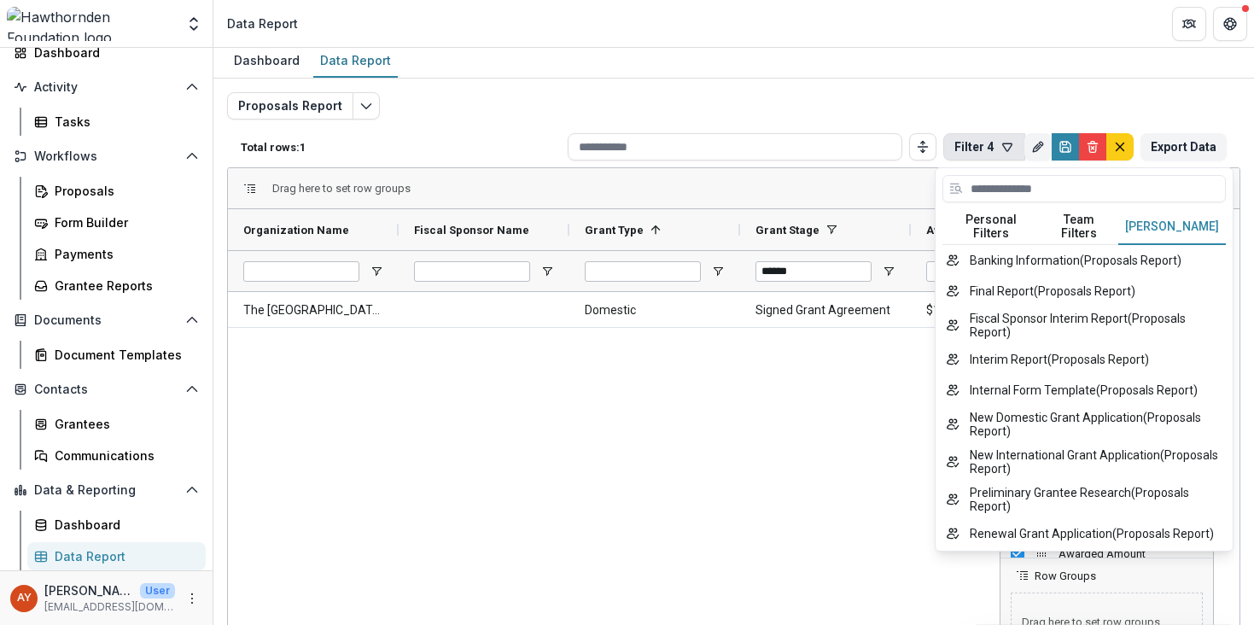
click at [1133, 216] on button "[PERSON_NAME]" at bounding box center [1173, 227] width 108 height 36
click at [909, 118] on div "Proposals Report Total rows: 1 Filter 4 Personal Filters Team Filters Temelio F…" at bounding box center [734, 408] width 1014 height 632
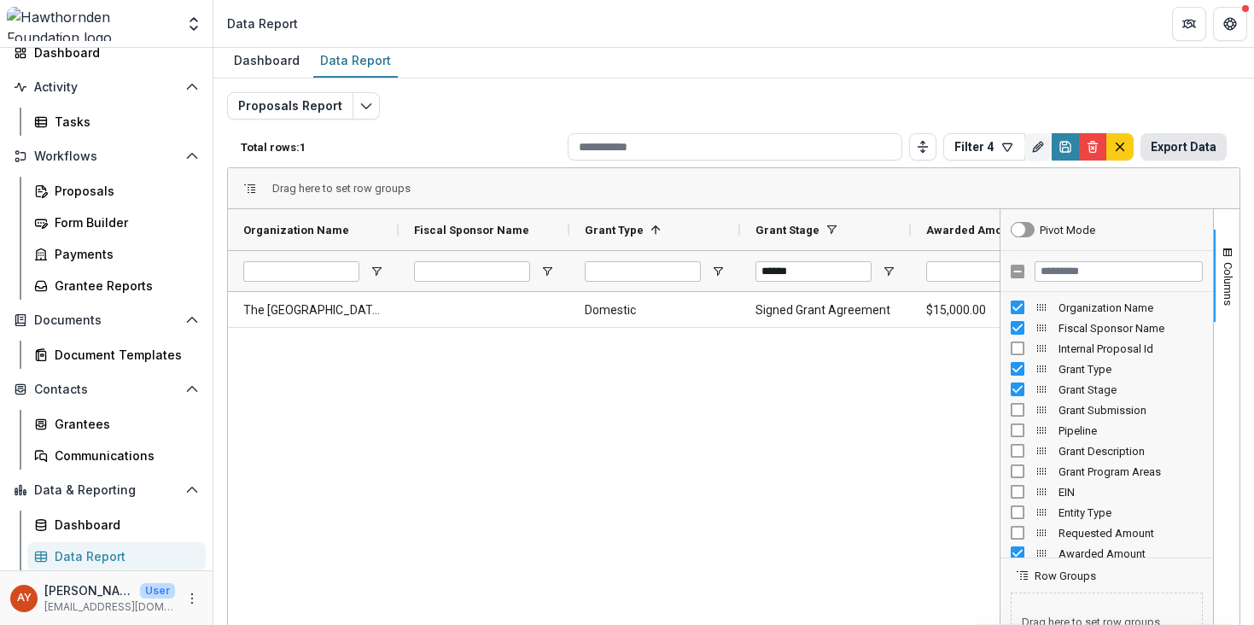
click at [1152, 152] on button "Export Data" at bounding box center [1184, 146] width 86 height 27
click at [122, 195] on div "Proposals" at bounding box center [123, 191] width 137 height 18
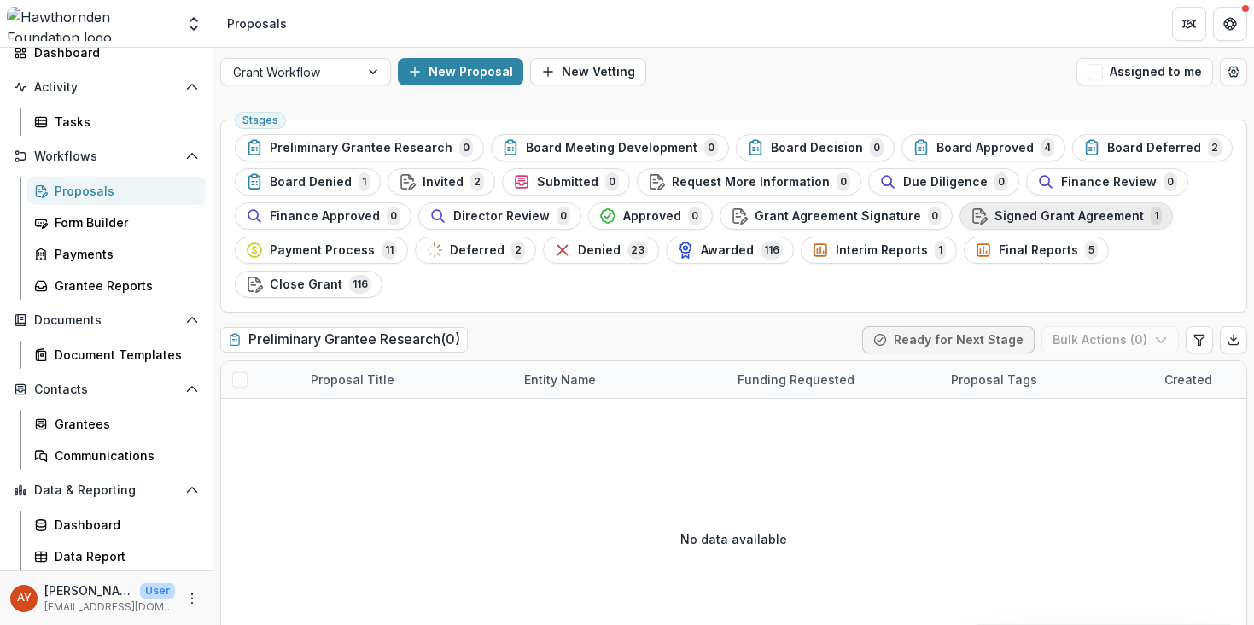
click at [1032, 225] on div "Signed Grant Agreement 1" at bounding box center [1066, 216] width 191 height 19
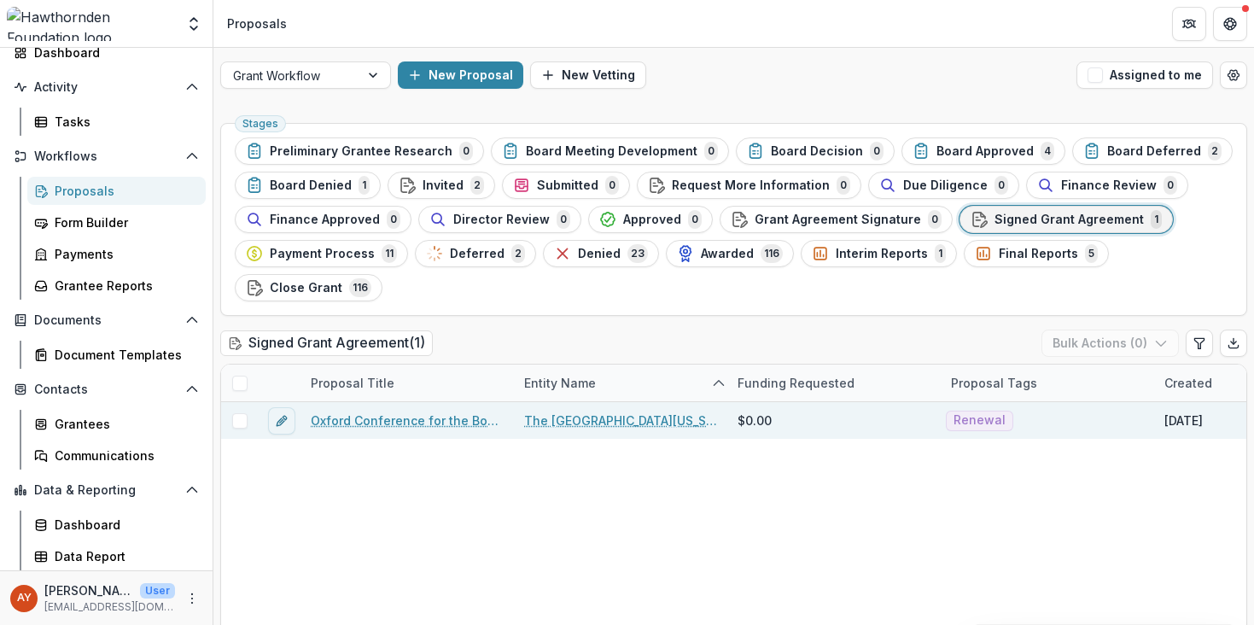
click at [449, 414] on link "Oxford Conference for the Book - 2025 - 15,000" at bounding box center [407, 421] width 193 height 18
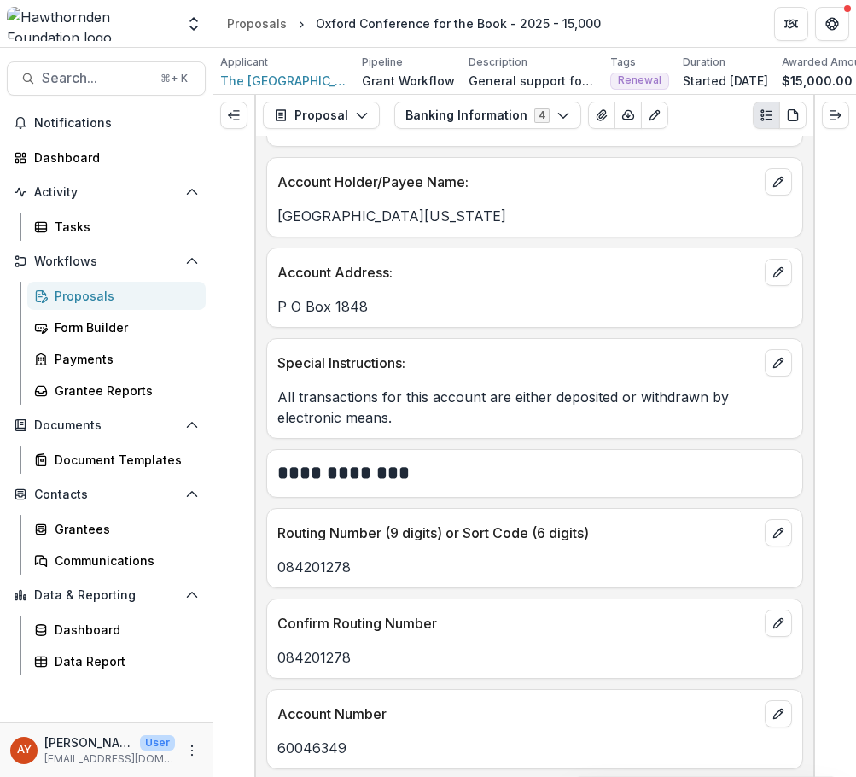
scroll to position [802, 0]
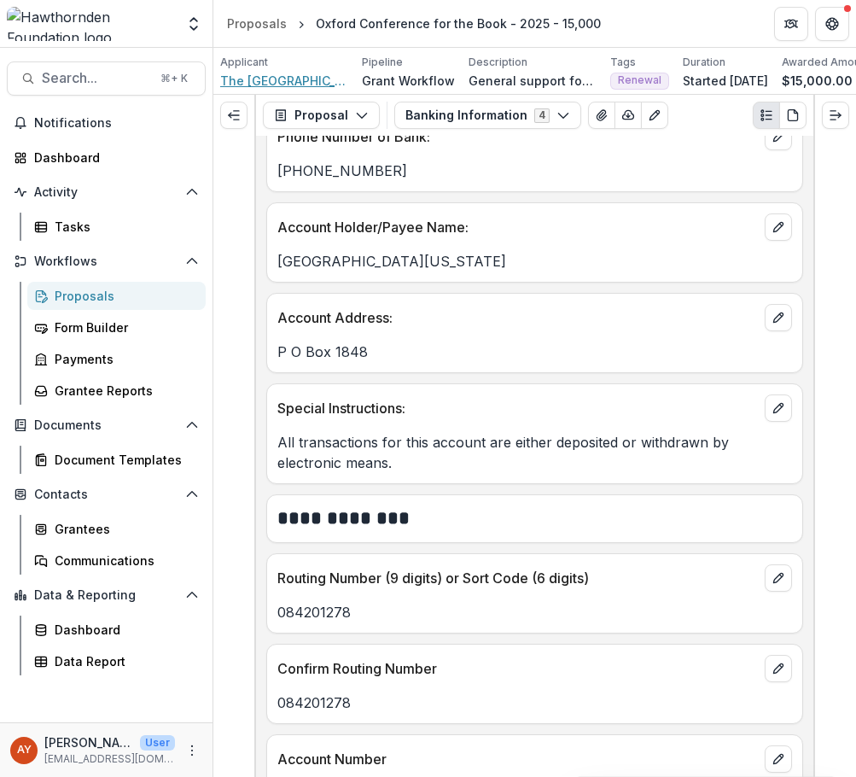
click at [299, 84] on span "The [GEOGRAPHIC_DATA][US_STATE]" at bounding box center [284, 81] width 128 height 18
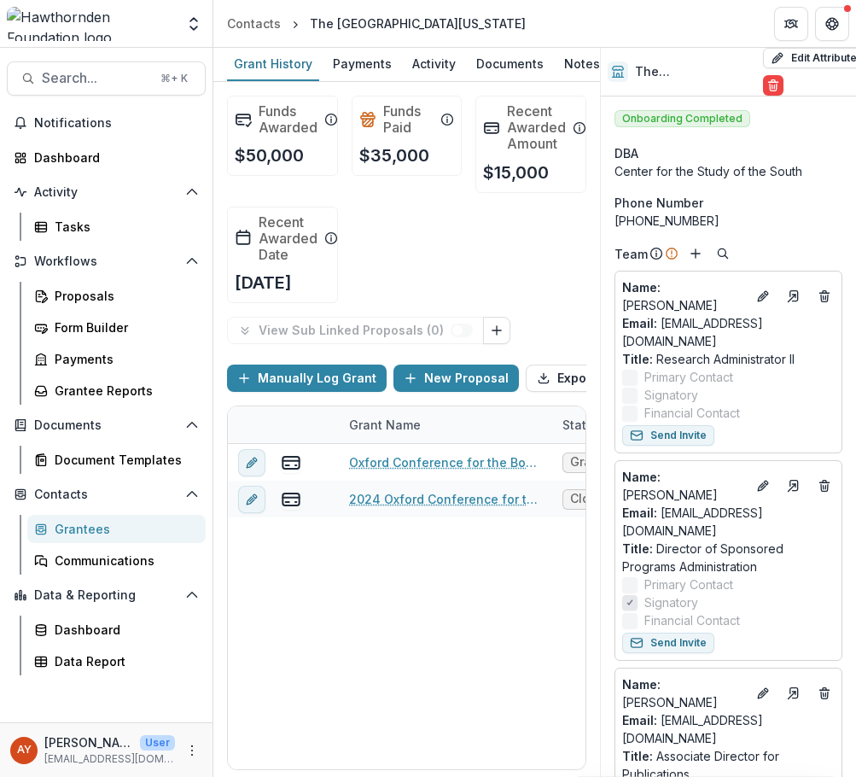
click at [526, 44] on header "Contacts The [GEOGRAPHIC_DATA][US_STATE]" at bounding box center [534, 23] width 643 height 47
click at [526, 53] on div "Documents" at bounding box center [510, 63] width 81 height 25
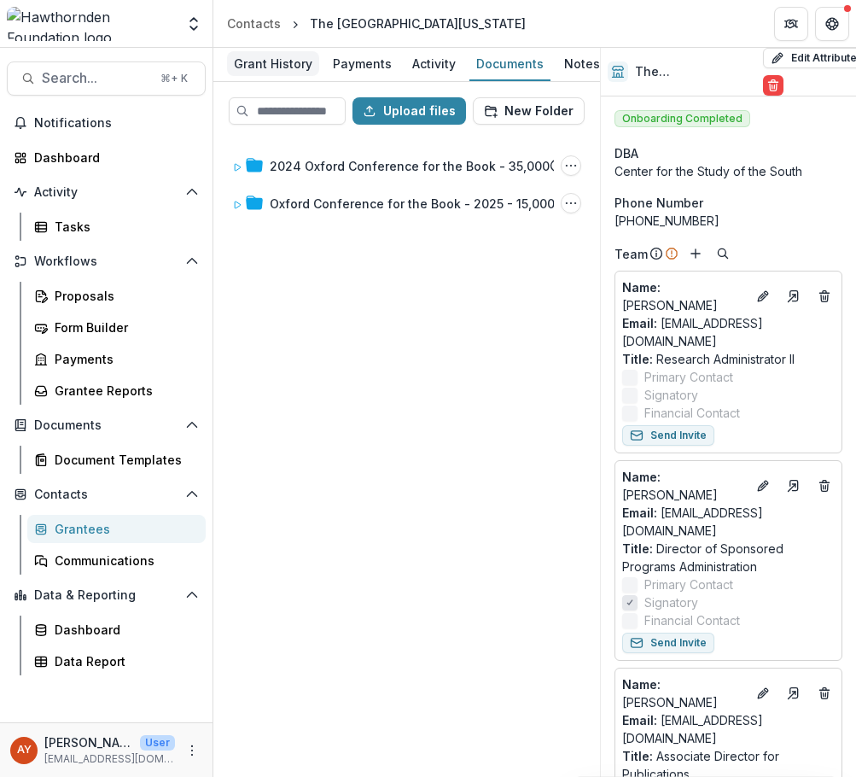
click at [286, 65] on div "Grant History" at bounding box center [273, 63] width 92 height 25
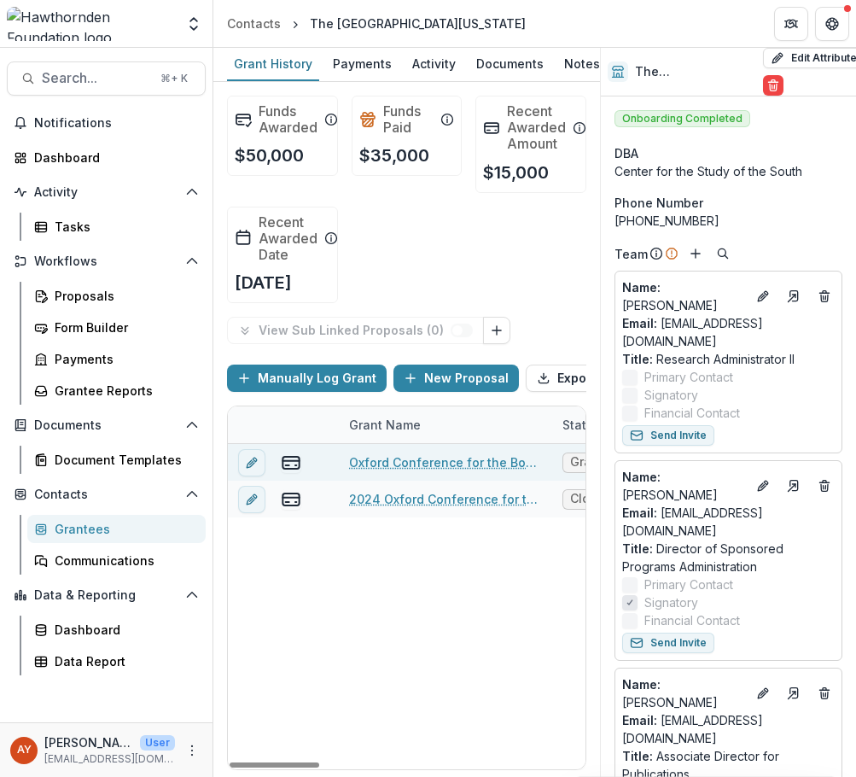
click at [429, 471] on link "Oxford Conference for the Book - 2025 - 15,000" at bounding box center [445, 462] width 193 height 18
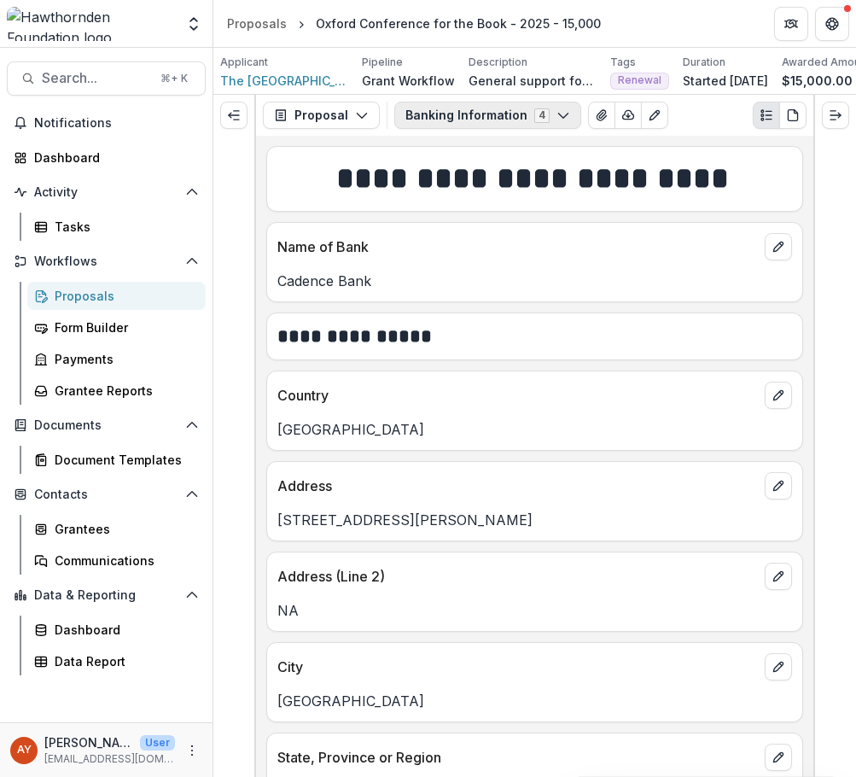
click at [533, 109] on div "Proposal Proposal Payments Reports Grant Agreements Board Summaries Bank Detail…" at bounding box center [535, 115] width 558 height 41
click at [535, 120] on button "Banking Information 4" at bounding box center [488, 115] width 187 height 27
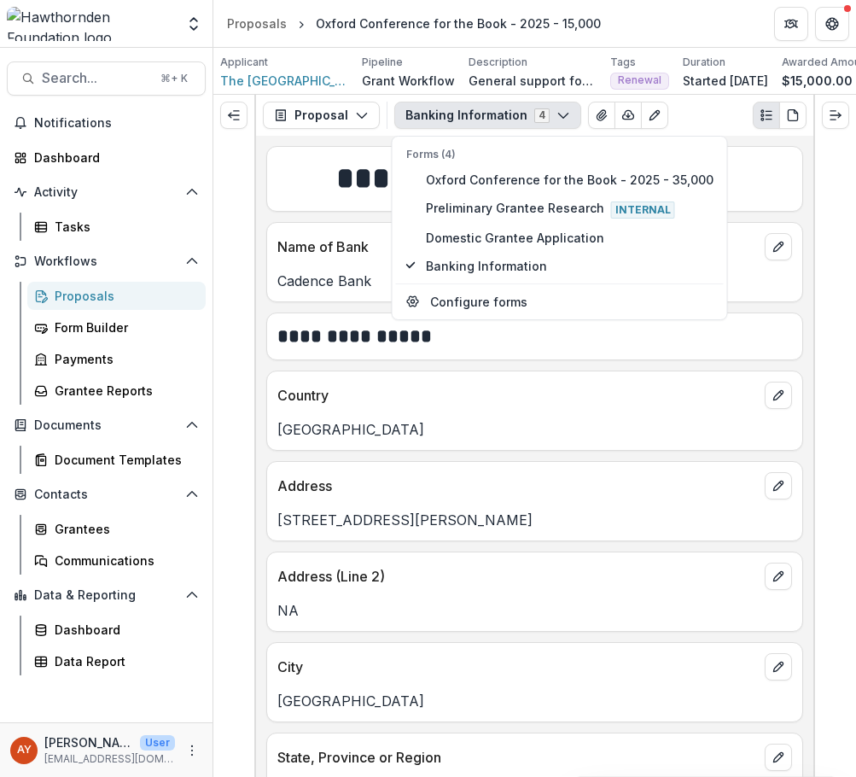
click at [545, 114] on button "Banking Information 4" at bounding box center [488, 115] width 187 height 27
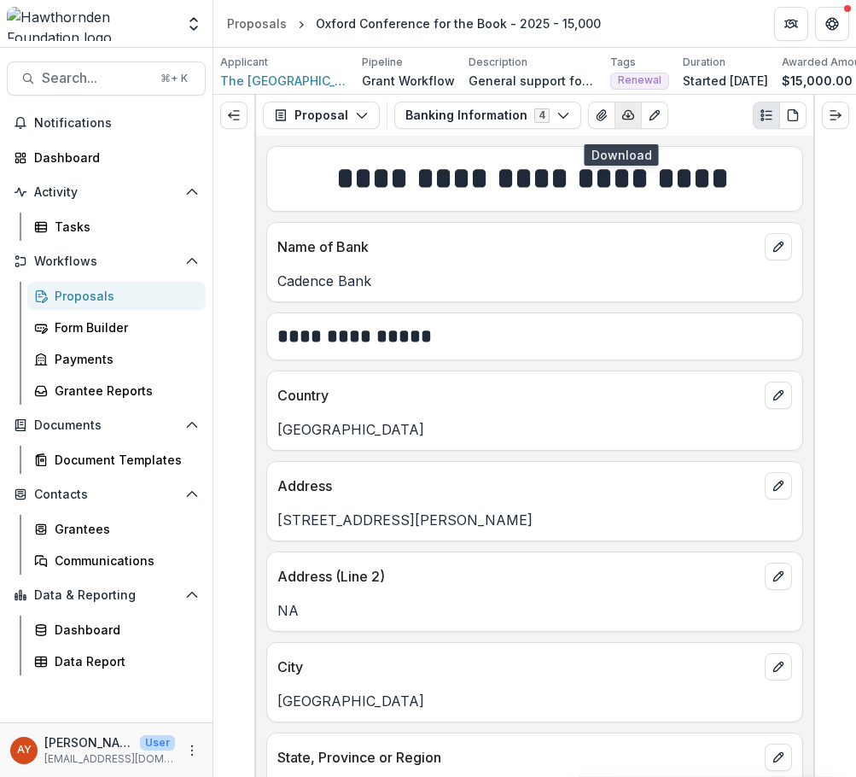
click at [624, 122] on icon "button" at bounding box center [629, 115] width 14 height 14
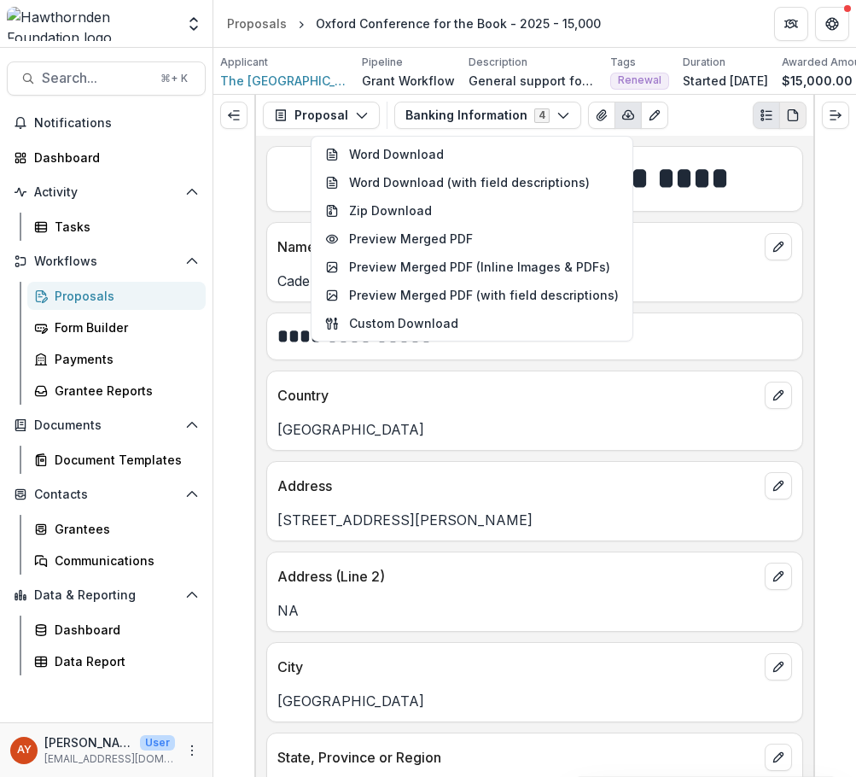
click at [798, 121] on icon "PDF view" at bounding box center [792, 115] width 9 height 11
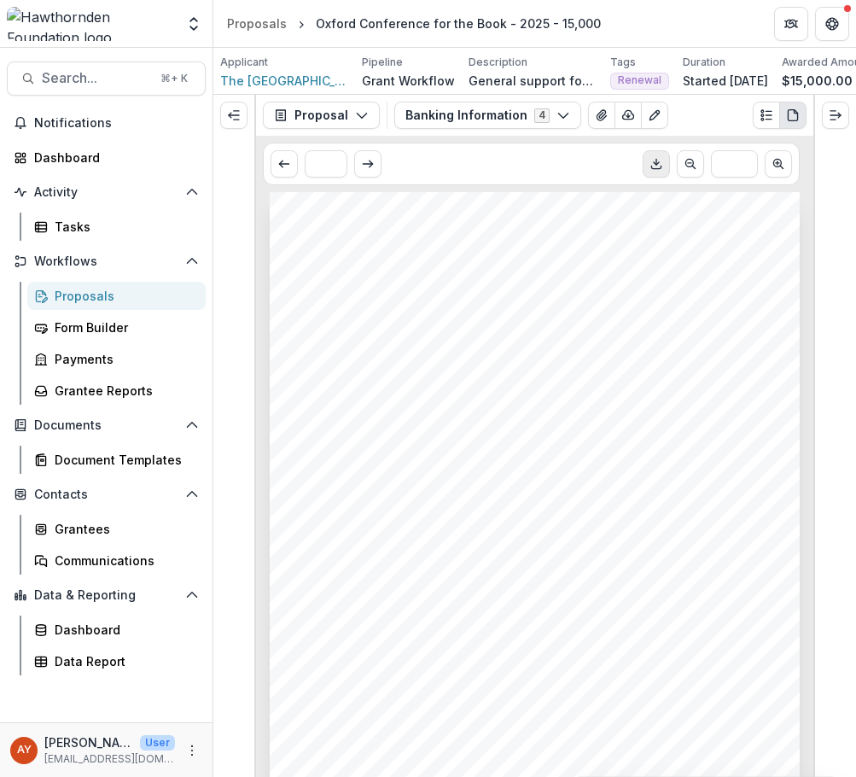
click at [658, 171] on icon "Download PDF" at bounding box center [657, 164] width 14 height 14
click at [244, 121] on button "Expand left" at bounding box center [233, 115] width 27 height 27
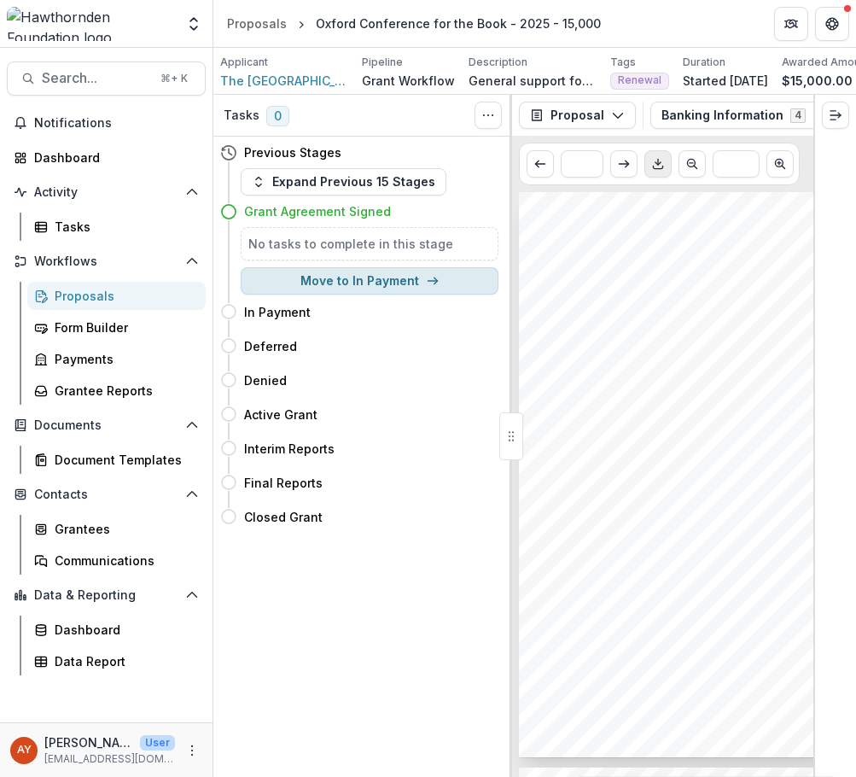
click at [316, 290] on button "Move to In Payment" at bounding box center [370, 280] width 258 height 27
select select "**********"
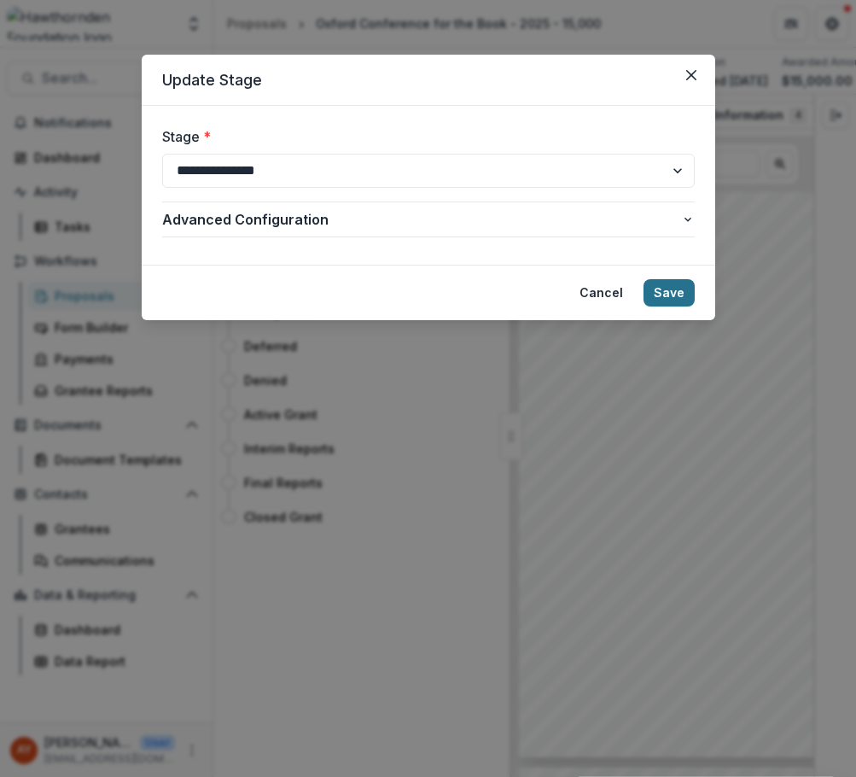
click at [672, 291] on button "Save" at bounding box center [669, 292] width 51 height 27
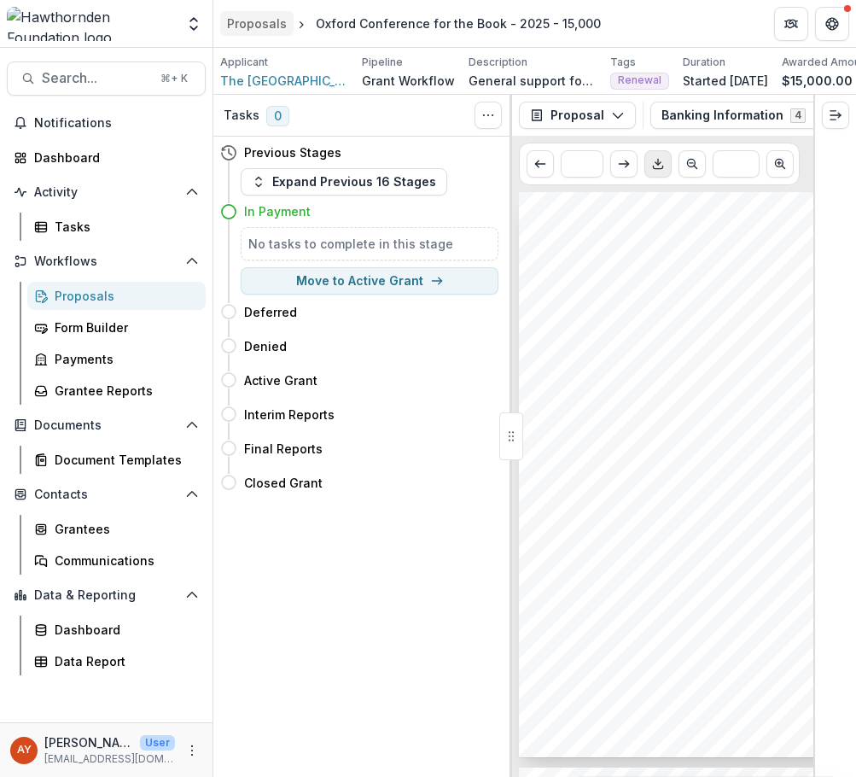
click at [252, 22] on div "Proposals" at bounding box center [257, 24] width 60 height 18
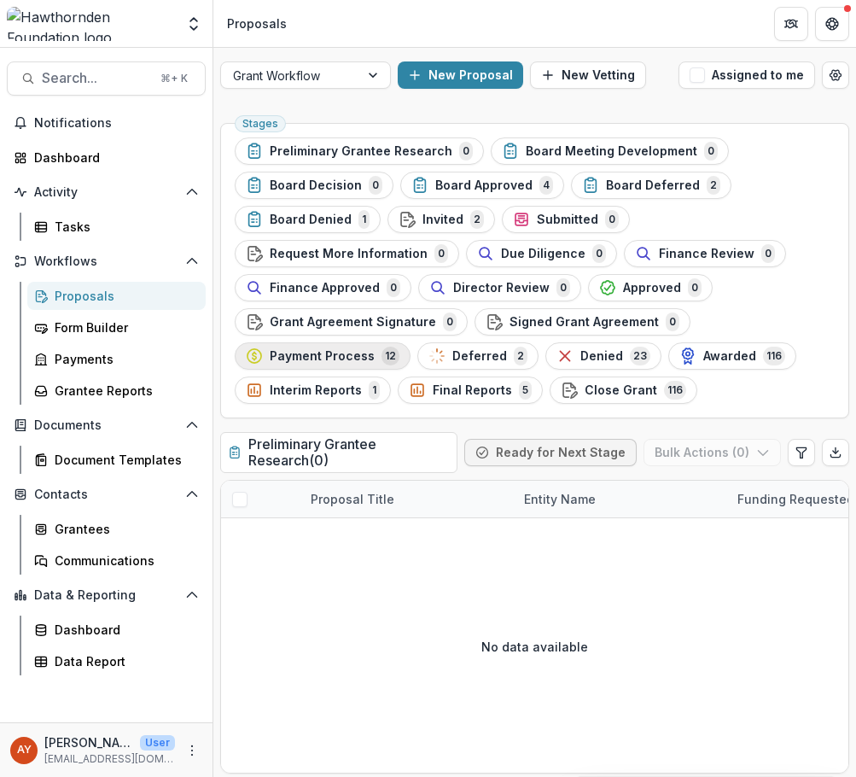
click at [342, 354] on span "Payment Process" at bounding box center [322, 356] width 105 height 15
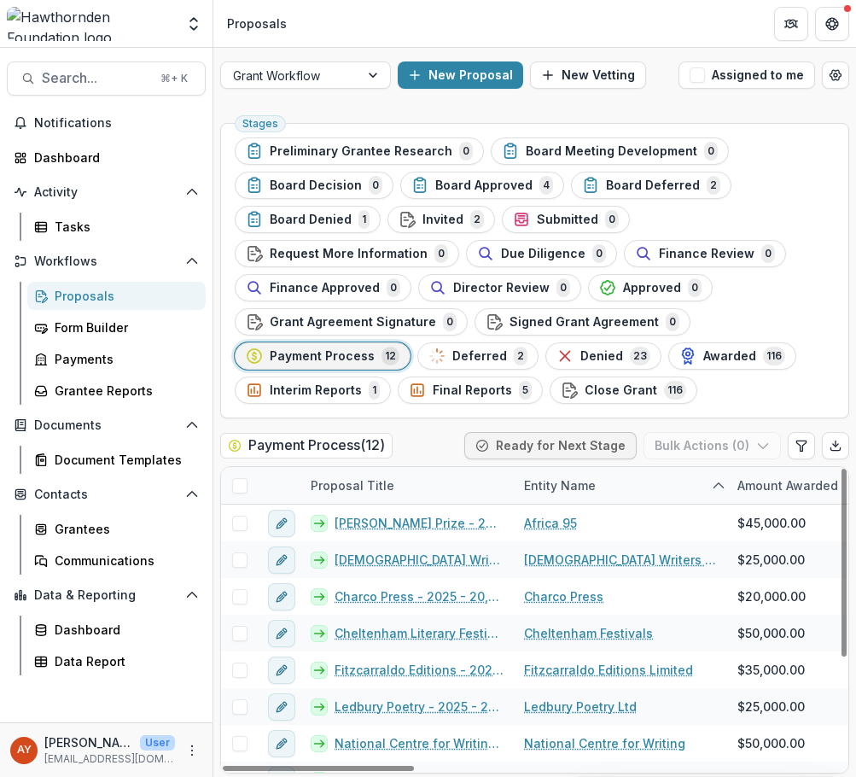
click at [824, 347] on ul "Stages Preliminary Grantee Research 0 Board Meeting Development 0 Board Decisio…" at bounding box center [535, 270] width 600 height 266
click at [436, 214] on span "Invited" at bounding box center [443, 220] width 41 height 15
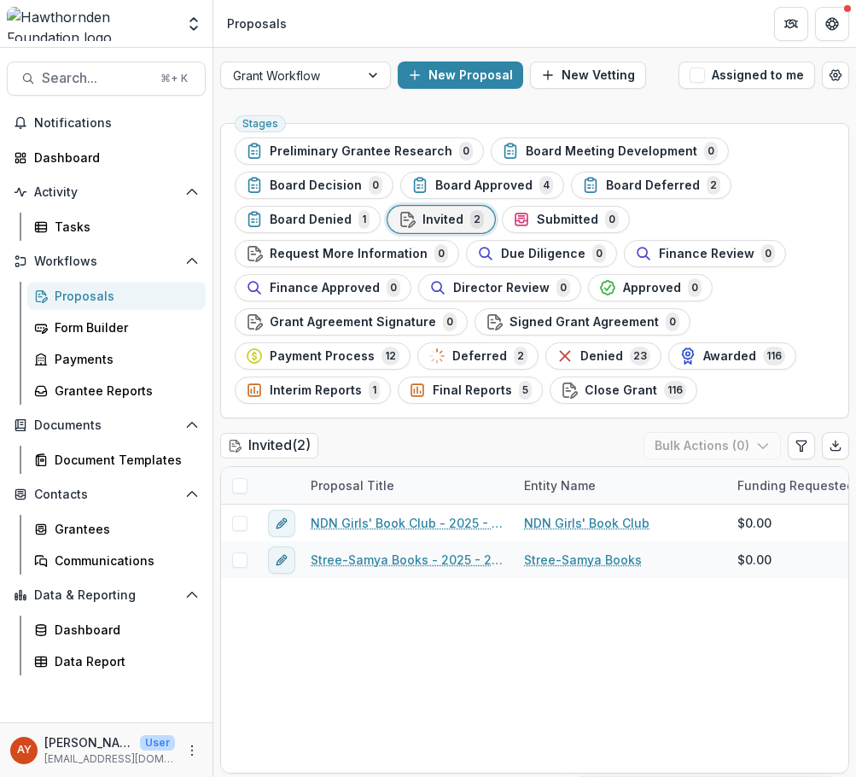
click at [500, 201] on ul "Stages Preliminary Grantee Research 0 Board Meeting Development 0 Board Decisio…" at bounding box center [535, 270] width 600 height 266
click at [498, 190] on span "Board Approved" at bounding box center [484, 185] width 97 height 15
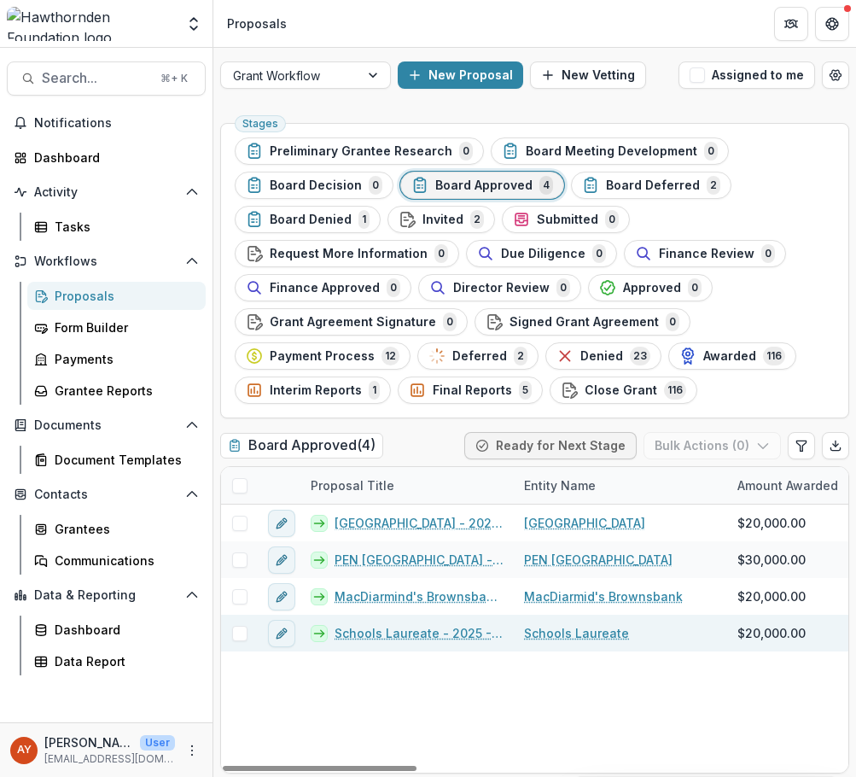
click at [533, 624] on link "Schools Laureate" at bounding box center [576, 633] width 105 height 18
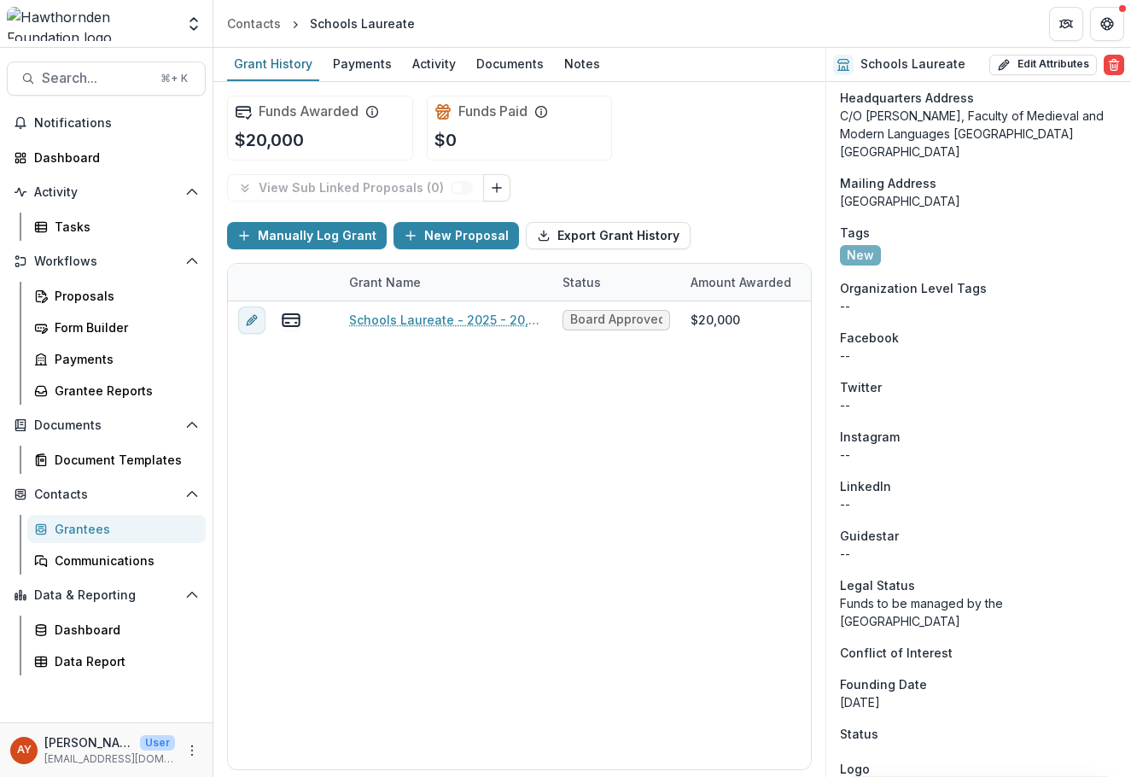
scroll to position [1478, 0]
